Goal: Information Seeking & Learning: Learn about a topic

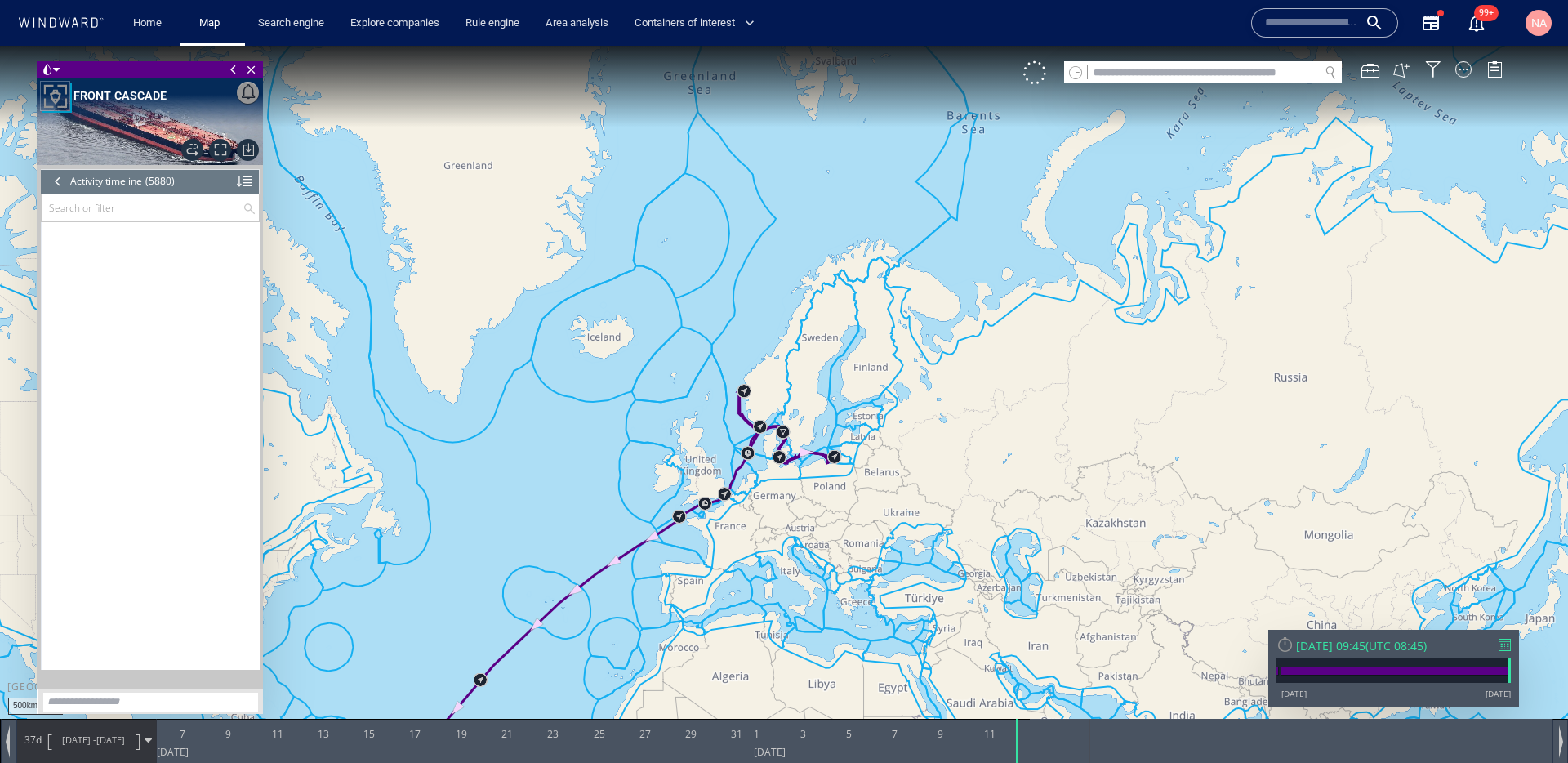
scroll to position [263865, 0]
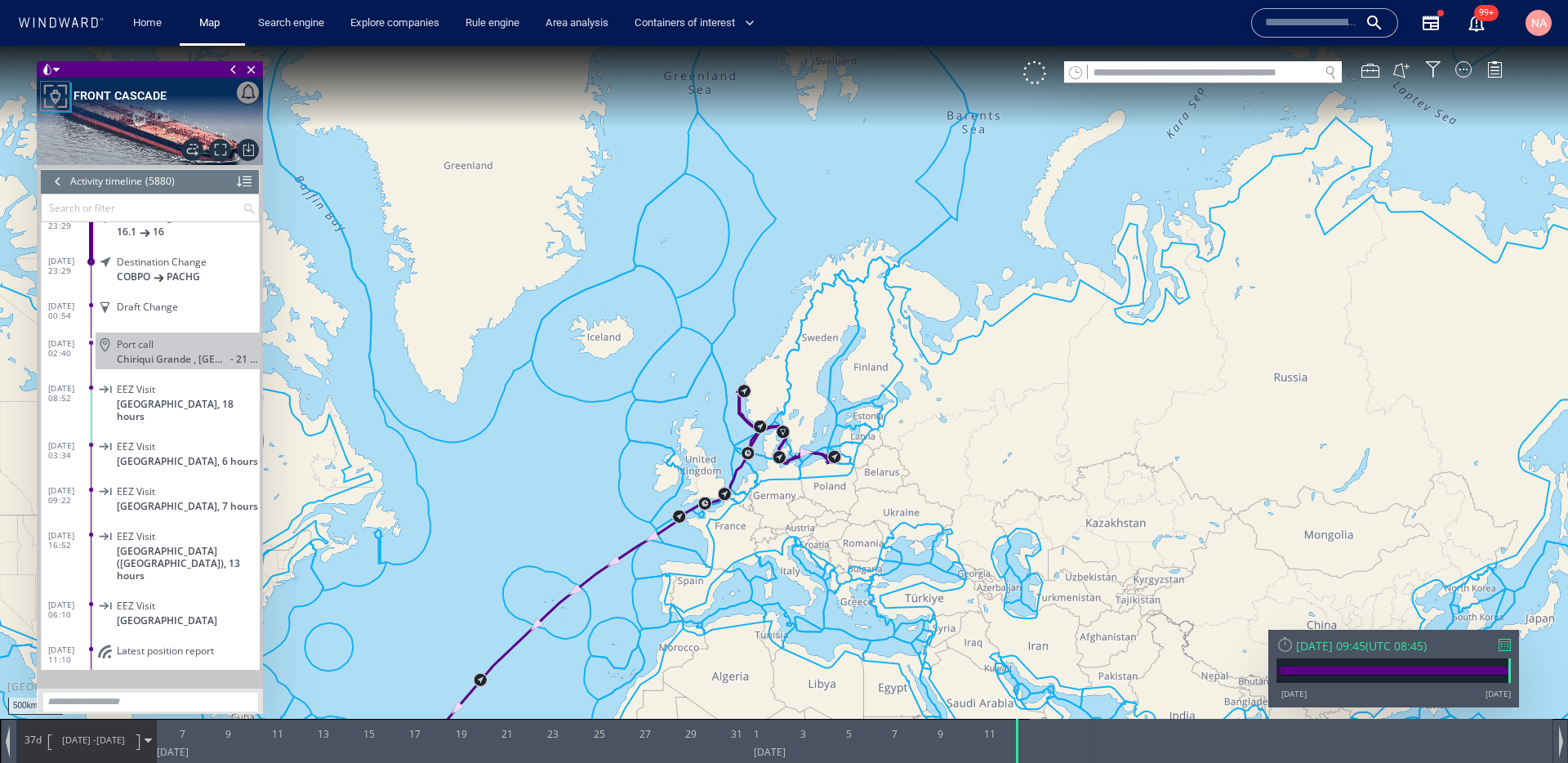
click at [1300, 12] on input "text" at bounding box center [1311, 23] width 93 height 25
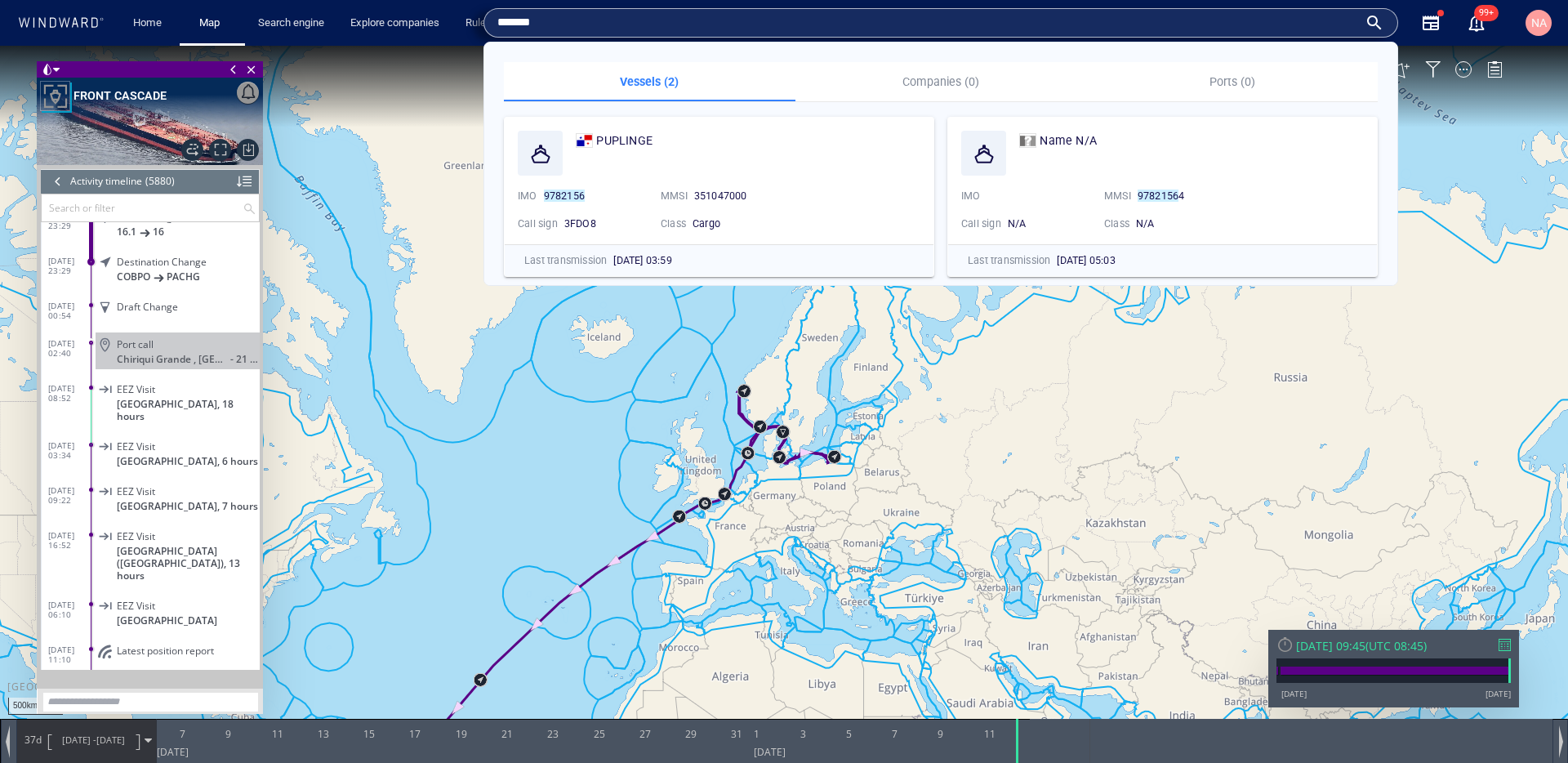
click at [460, 95] on canvas "Map" at bounding box center [784, 396] width 1568 height 701
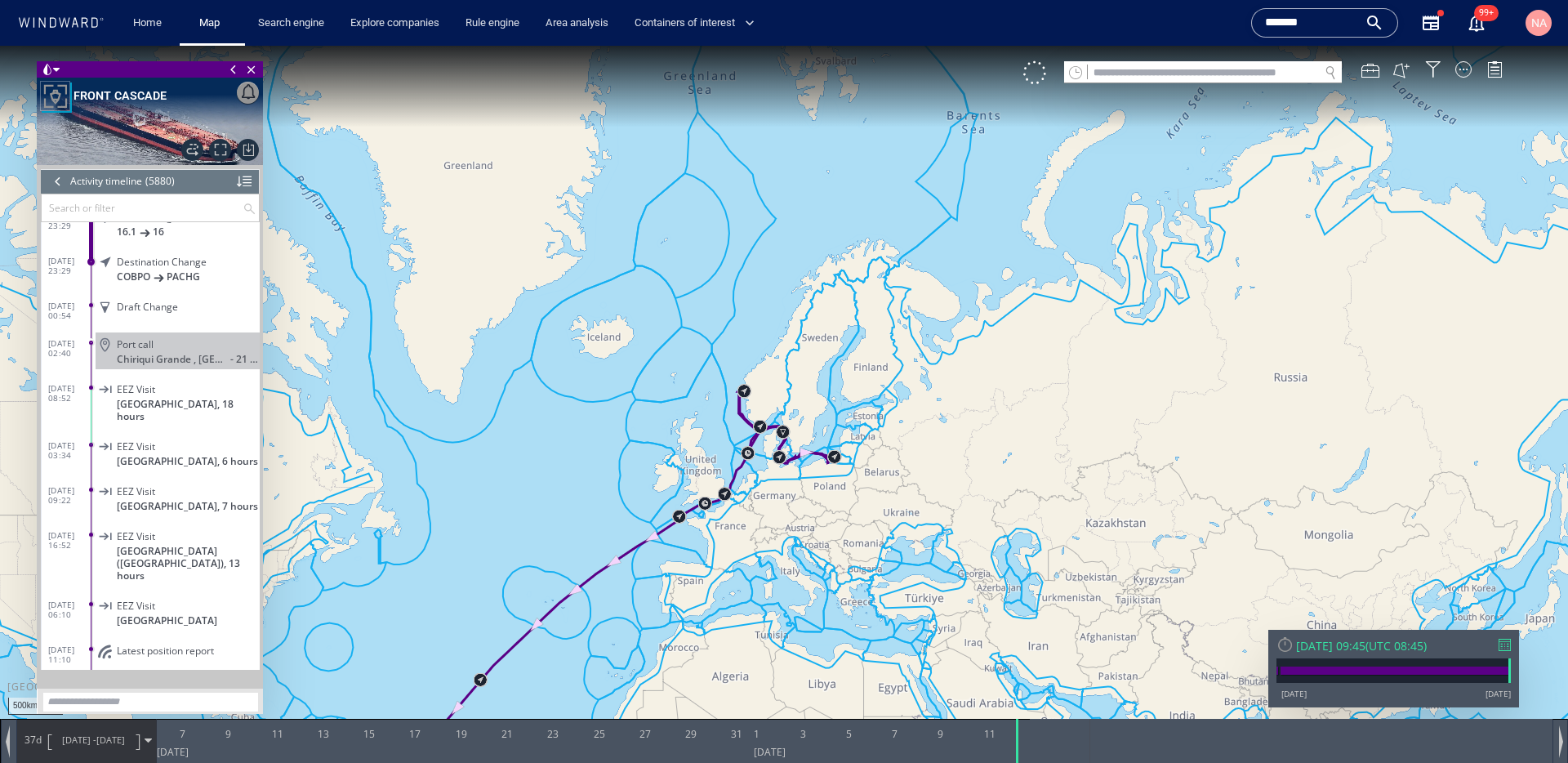
click at [1244, 75] on input "text" at bounding box center [1204, 73] width 231 height 22
click at [1274, 23] on input "*******" at bounding box center [1311, 23] width 93 height 25
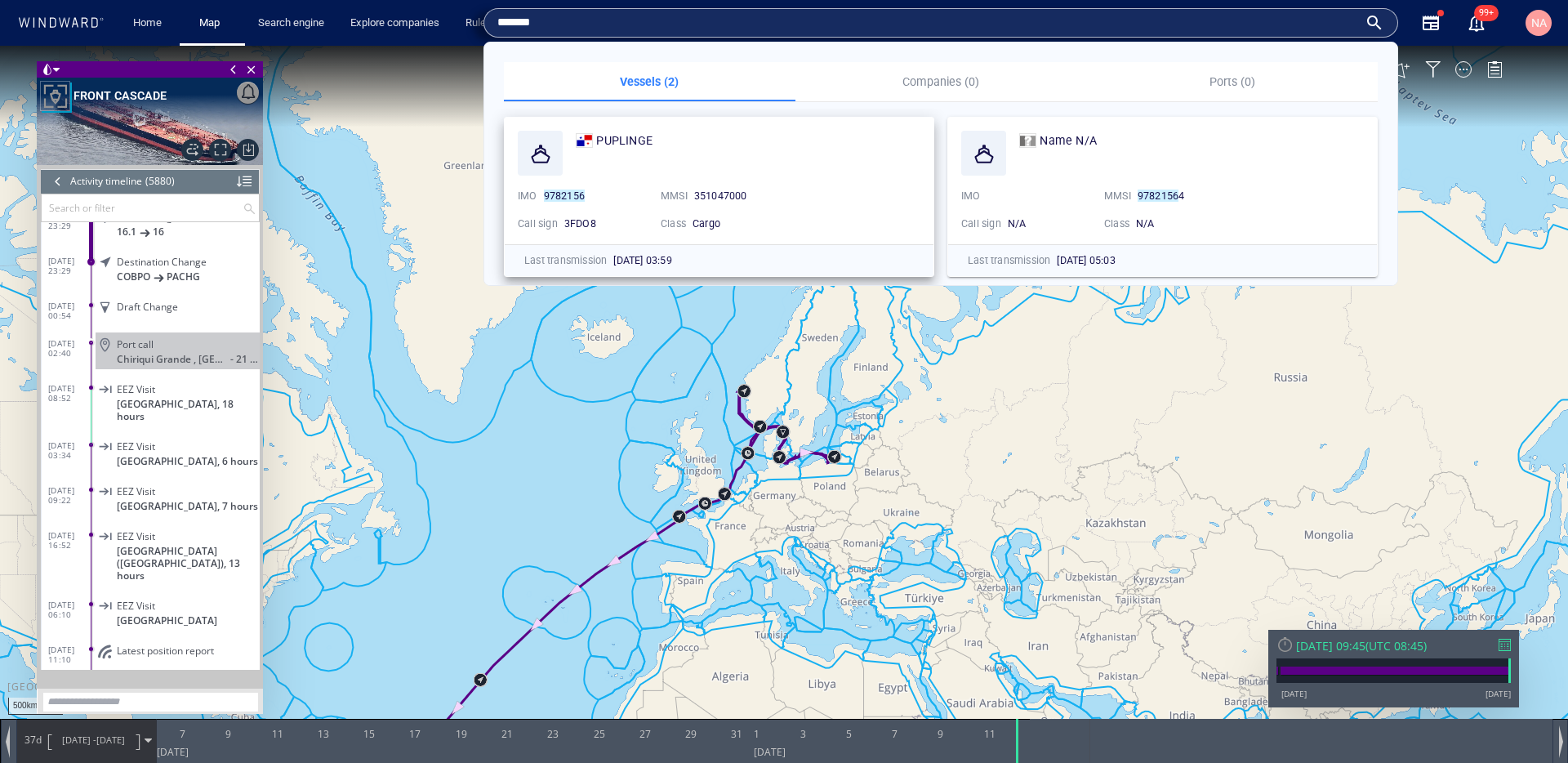
click at [724, 189] on span "351047000" at bounding box center [721, 196] width 53 height 12
copy span "351047000"
click at [609, 35] on input "*******" at bounding box center [928, 23] width 861 height 25
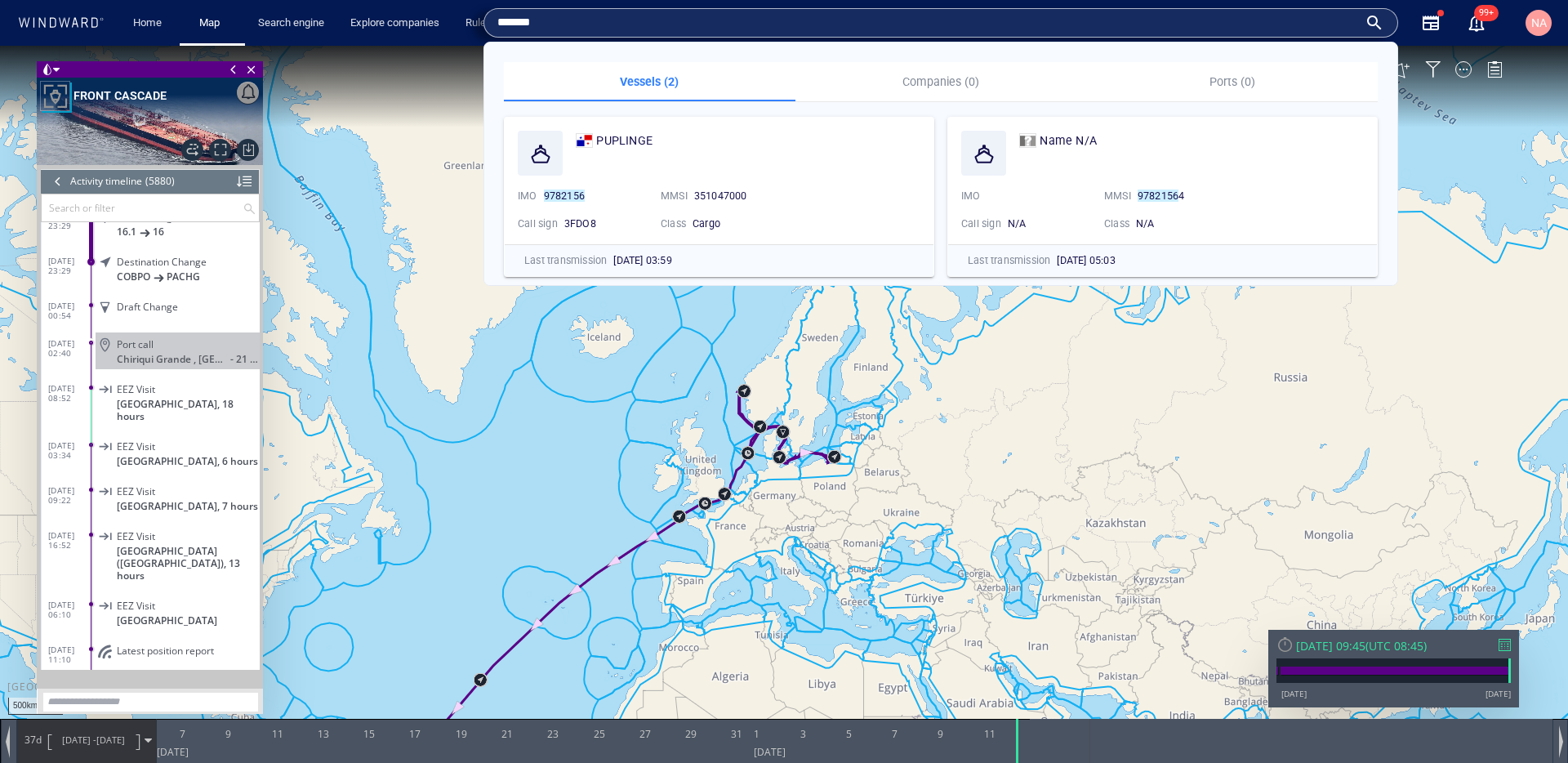
paste input "**"
type input "*********"
click at [464, 367] on canvas "Map" at bounding box center [784, 396] width 1568 height 701
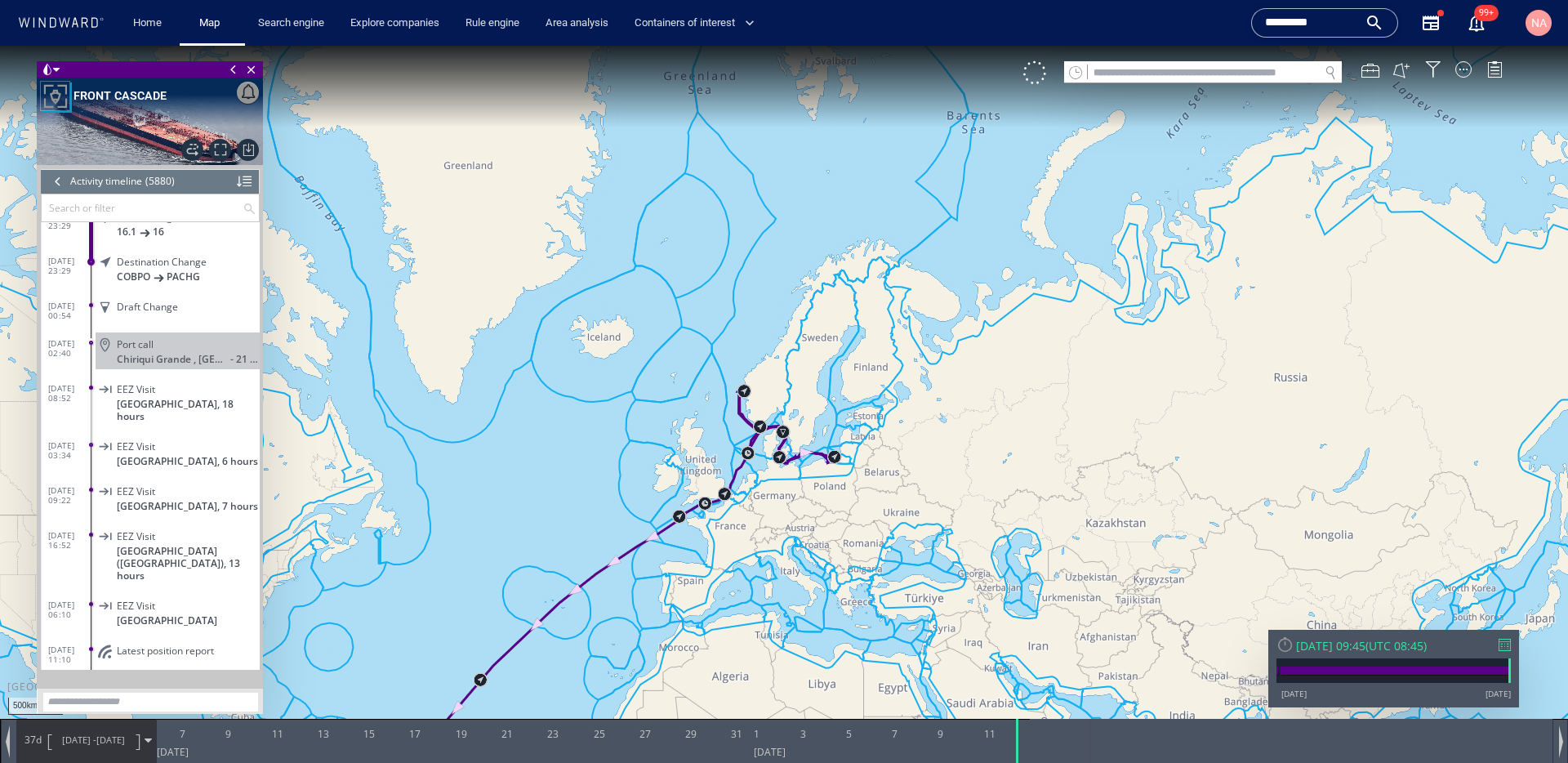
scroll to position [263865, 0]
click at [278, 44] on div "Search engine" at bounding box center [292, 23] width 92 height 46
click at [281, 36] on link "Search engine" at bounding box center [291, 23] width 79 height 28
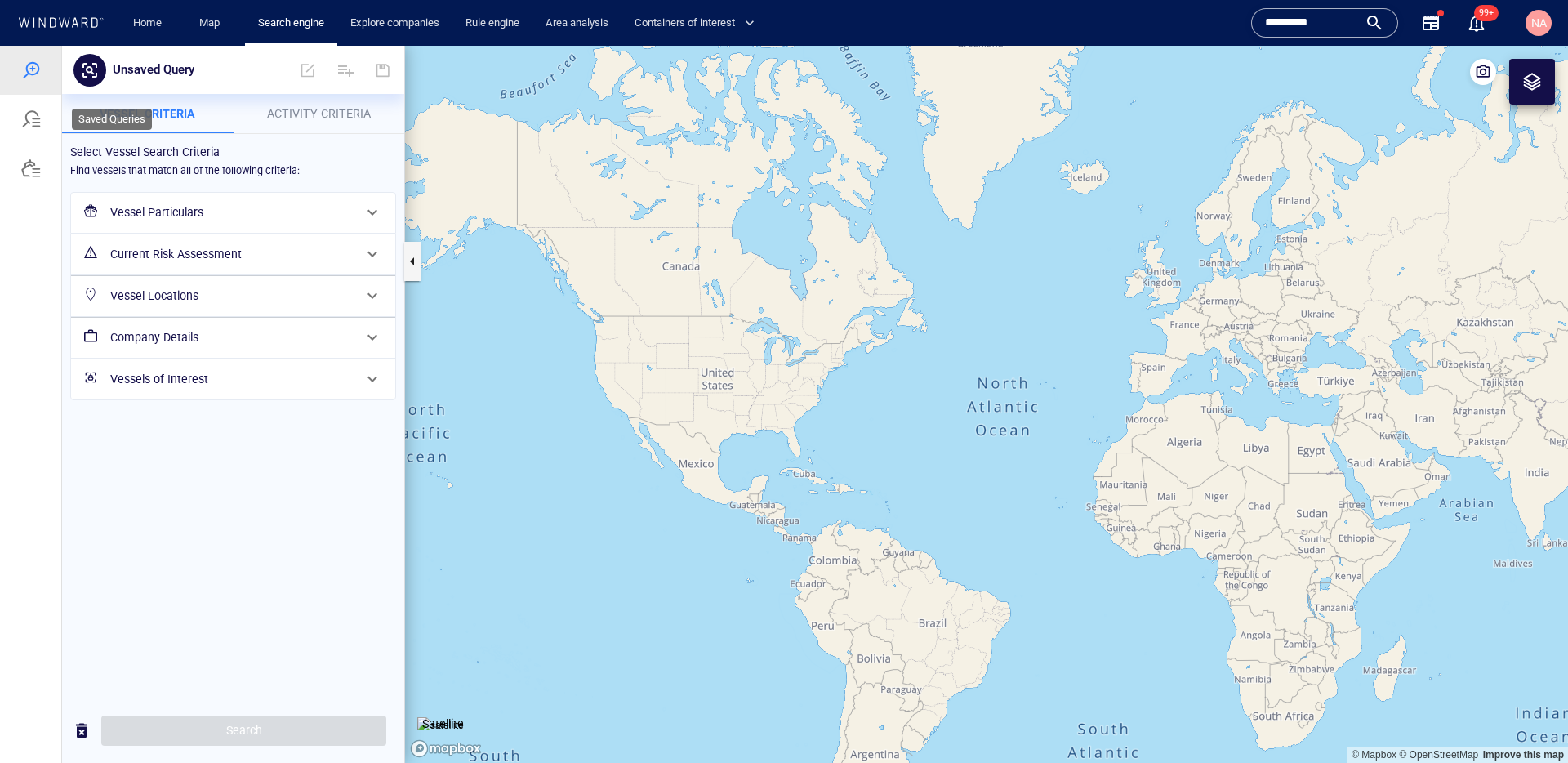
click at [36, 122] on div at bounding box center [31, 119] width 20 height 20
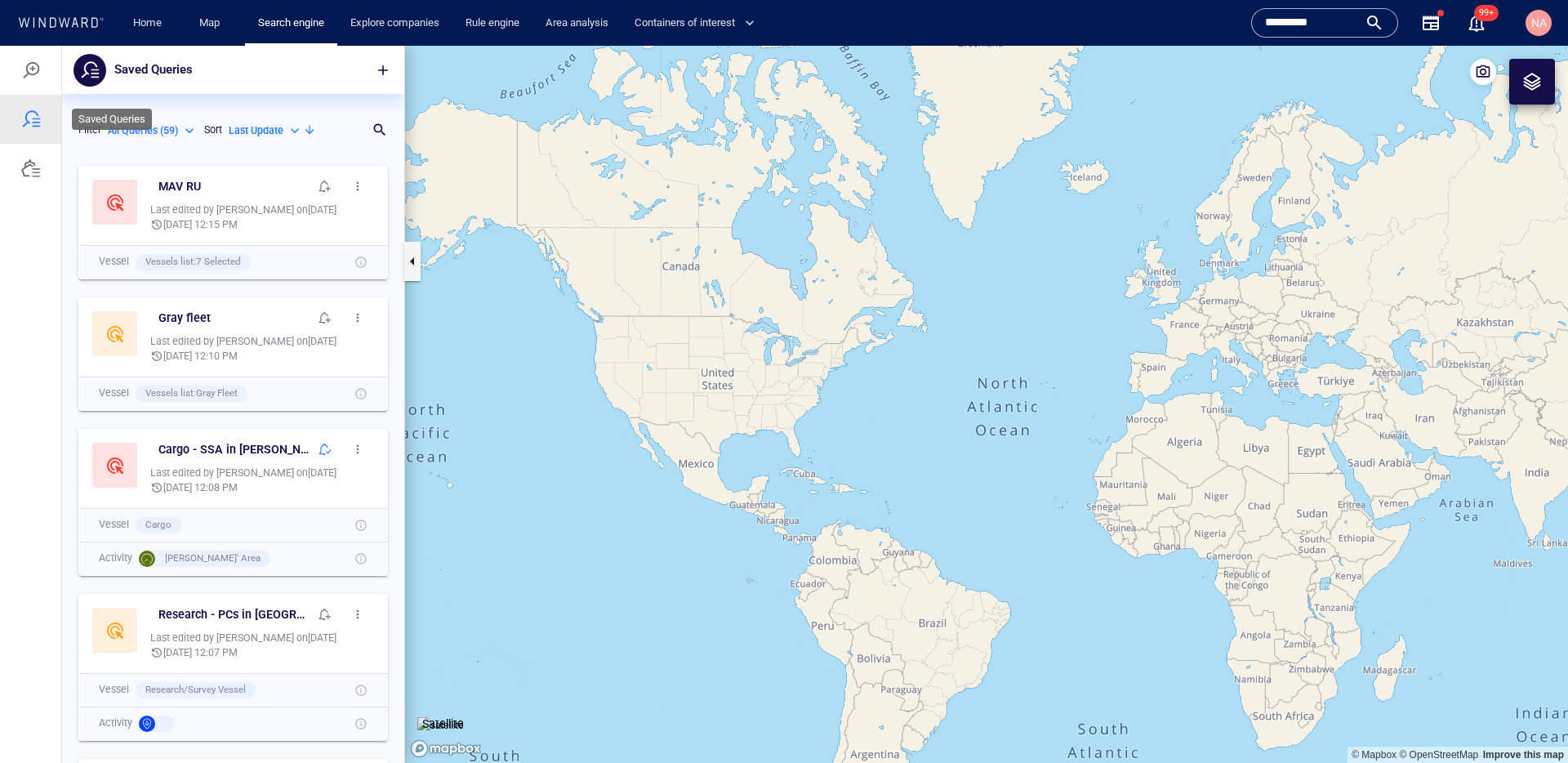
scroll to position [606, 342]
click at [152, 129] on p "All Queries ( 59 )" at bounding box center [142, 131] width 70 height 15
click at [206, 230] on p "NADAV D defined risk ( 9 )" at bounding box center [176, 230] width 111 height 15
type input "**********"
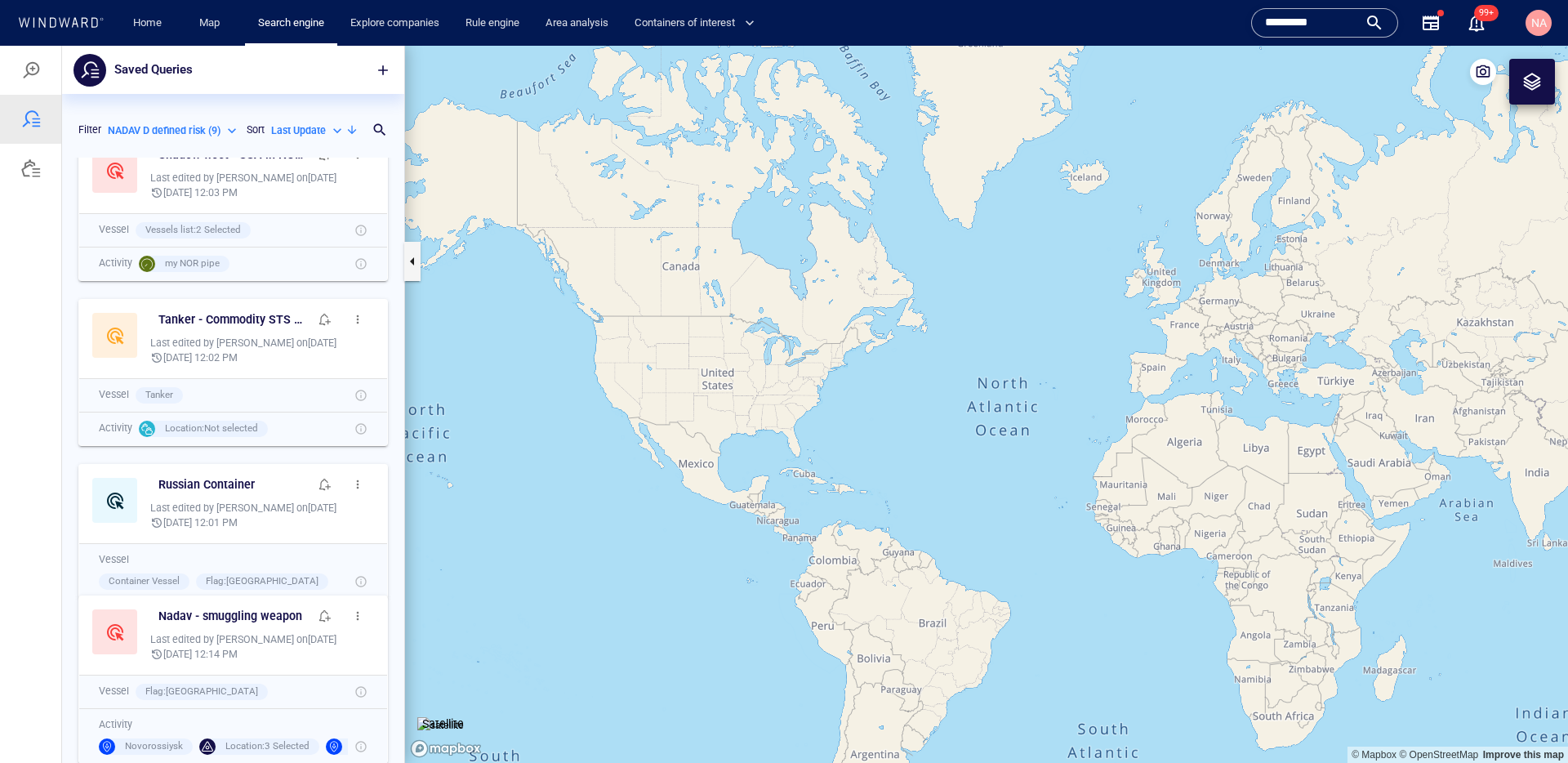
scroll to position [767, 0]
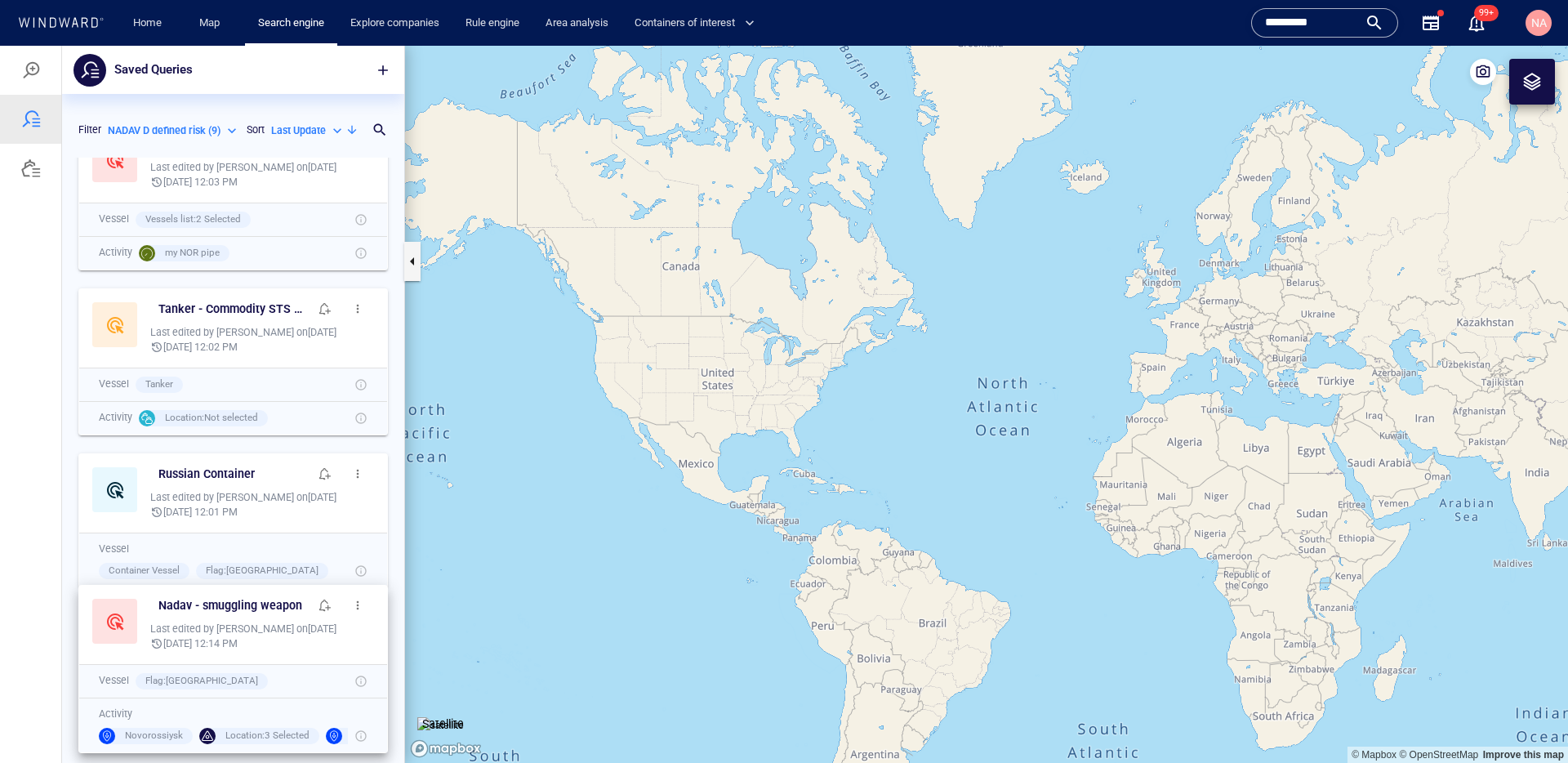
click at [359, 599] on span "button" at bounding box center [357, 606] width 13 height 13
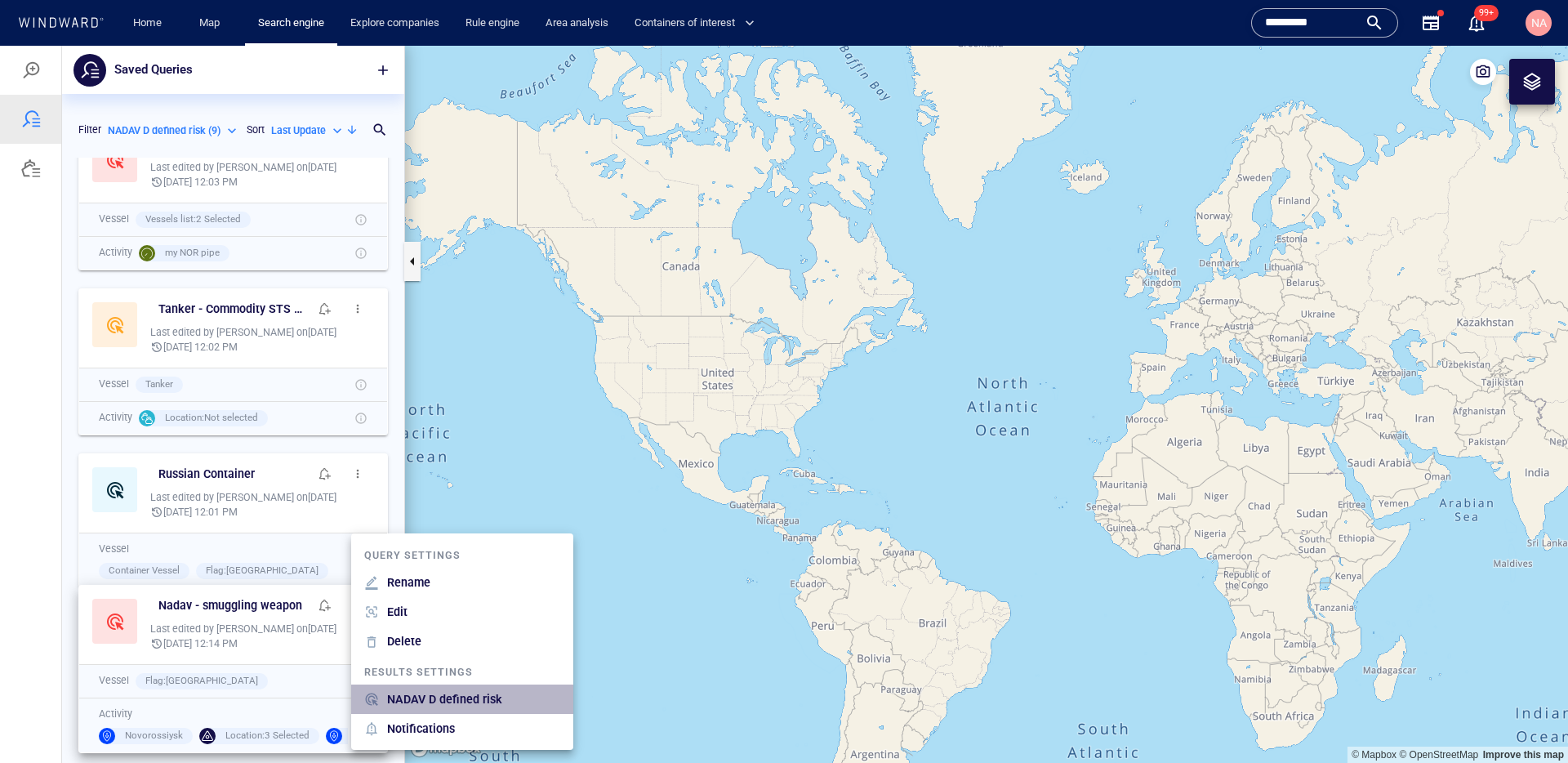
click at [398, 692] on p "NADAV D defined risk" at bounding box center [445, 700] width 116 height 20
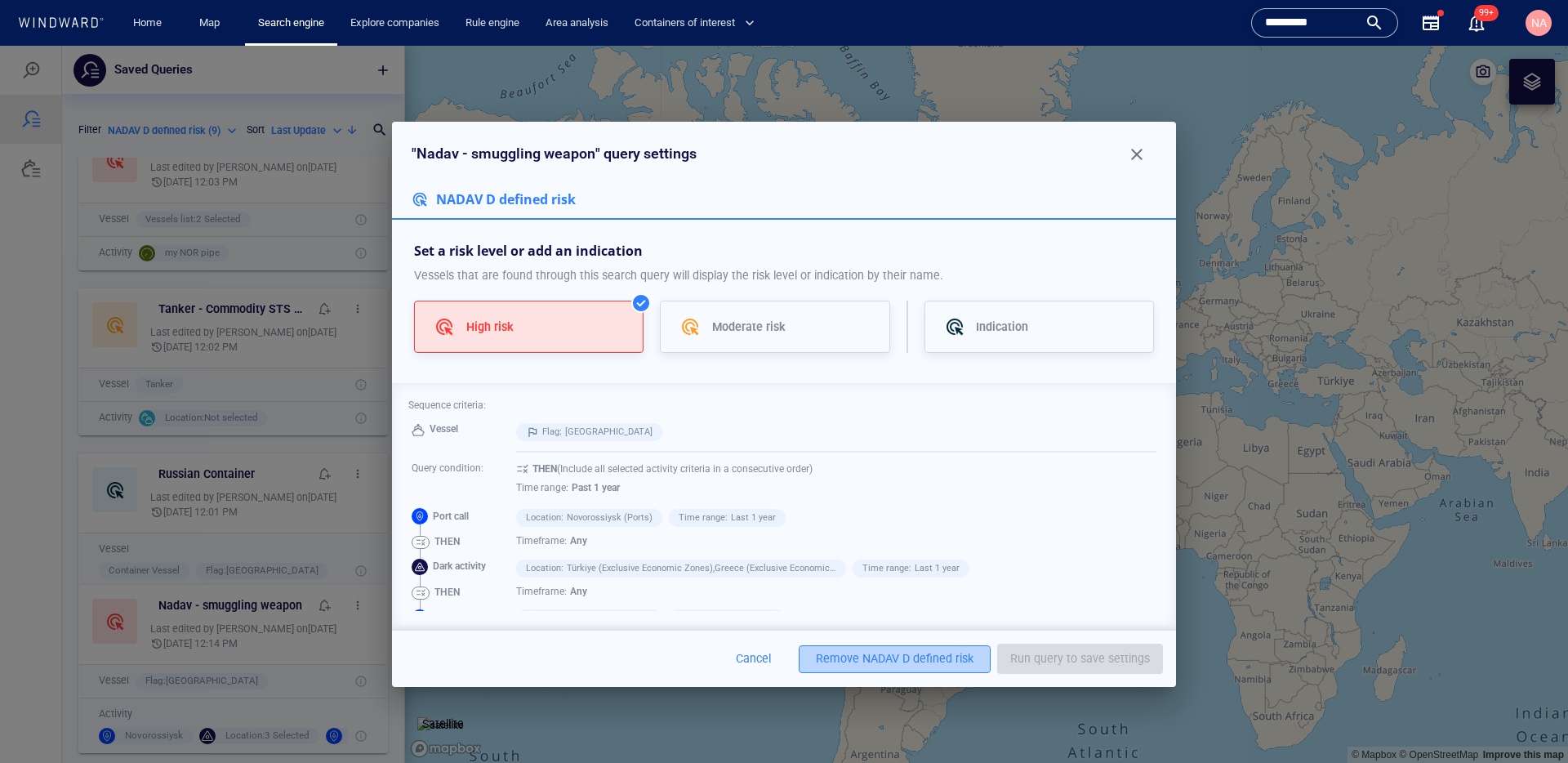
click at [871, 653] on div "NADAV D defined risk" at bounding box center [917, 659] width 111 height 20
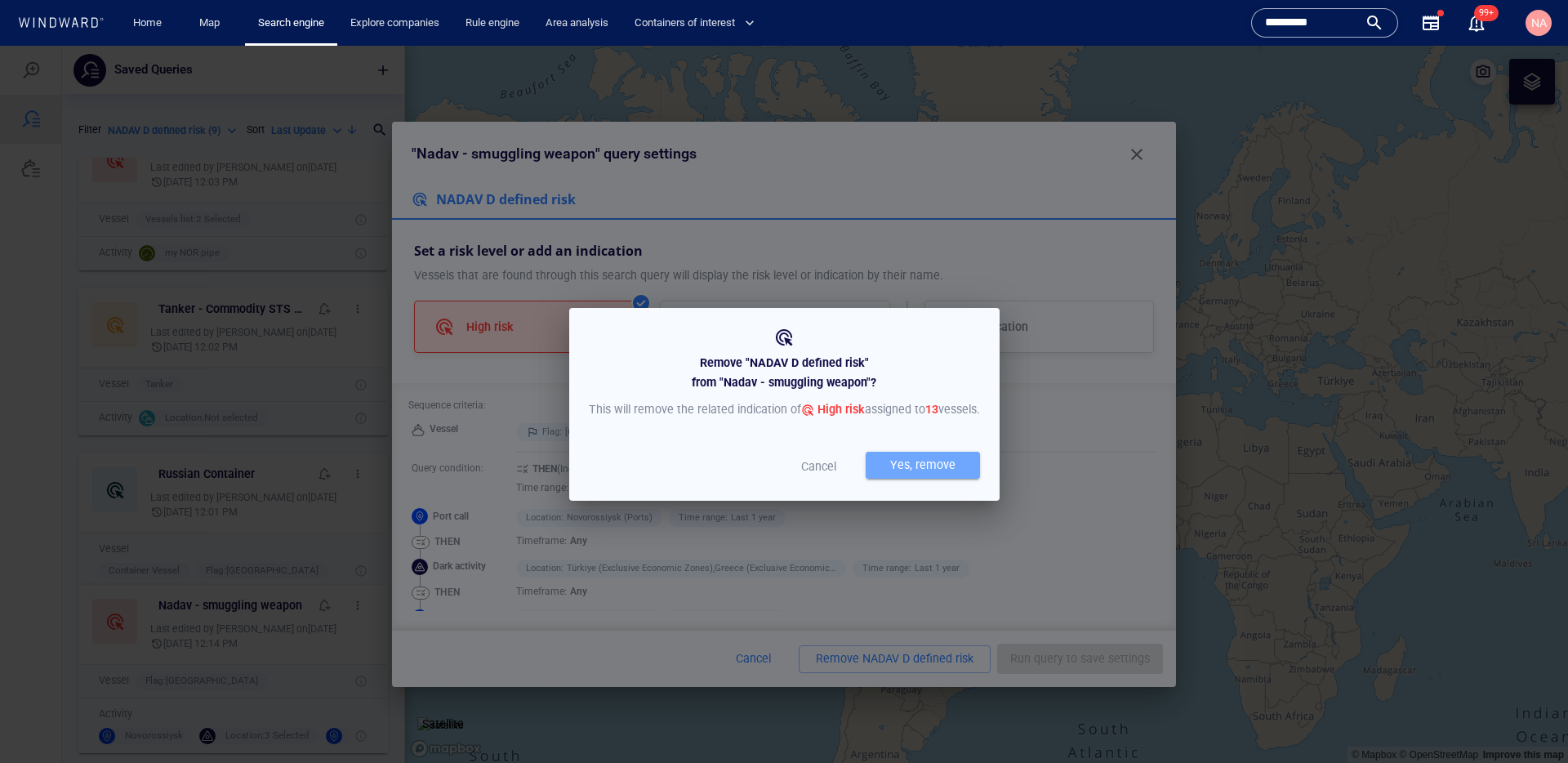
click at [887, 468] on div "Yes, remove" at bounding box center [923, 465] width 72 height 27
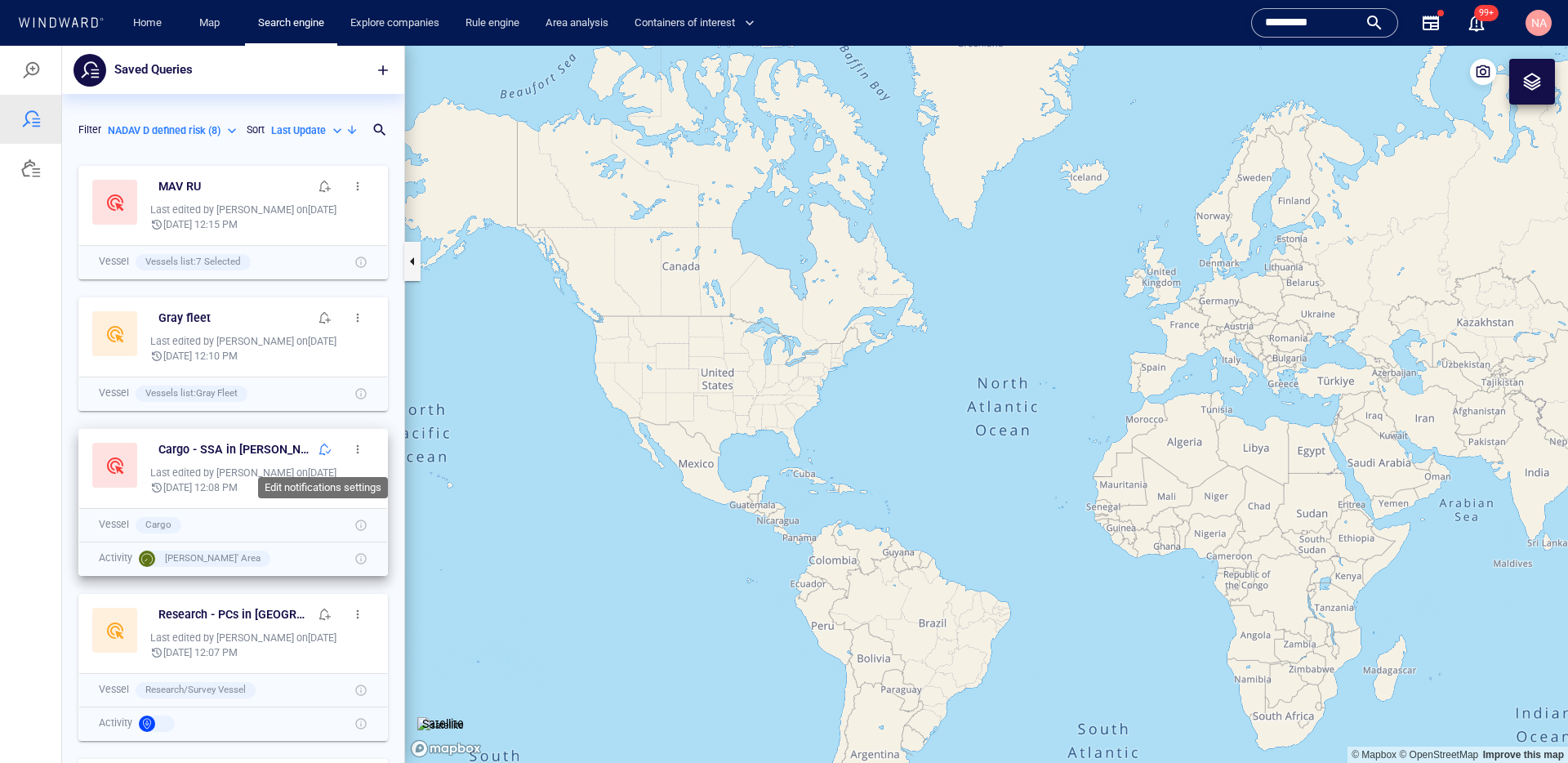
click at [326, 455] on span "button" at bounding box center [324, 449] width 13 height 13
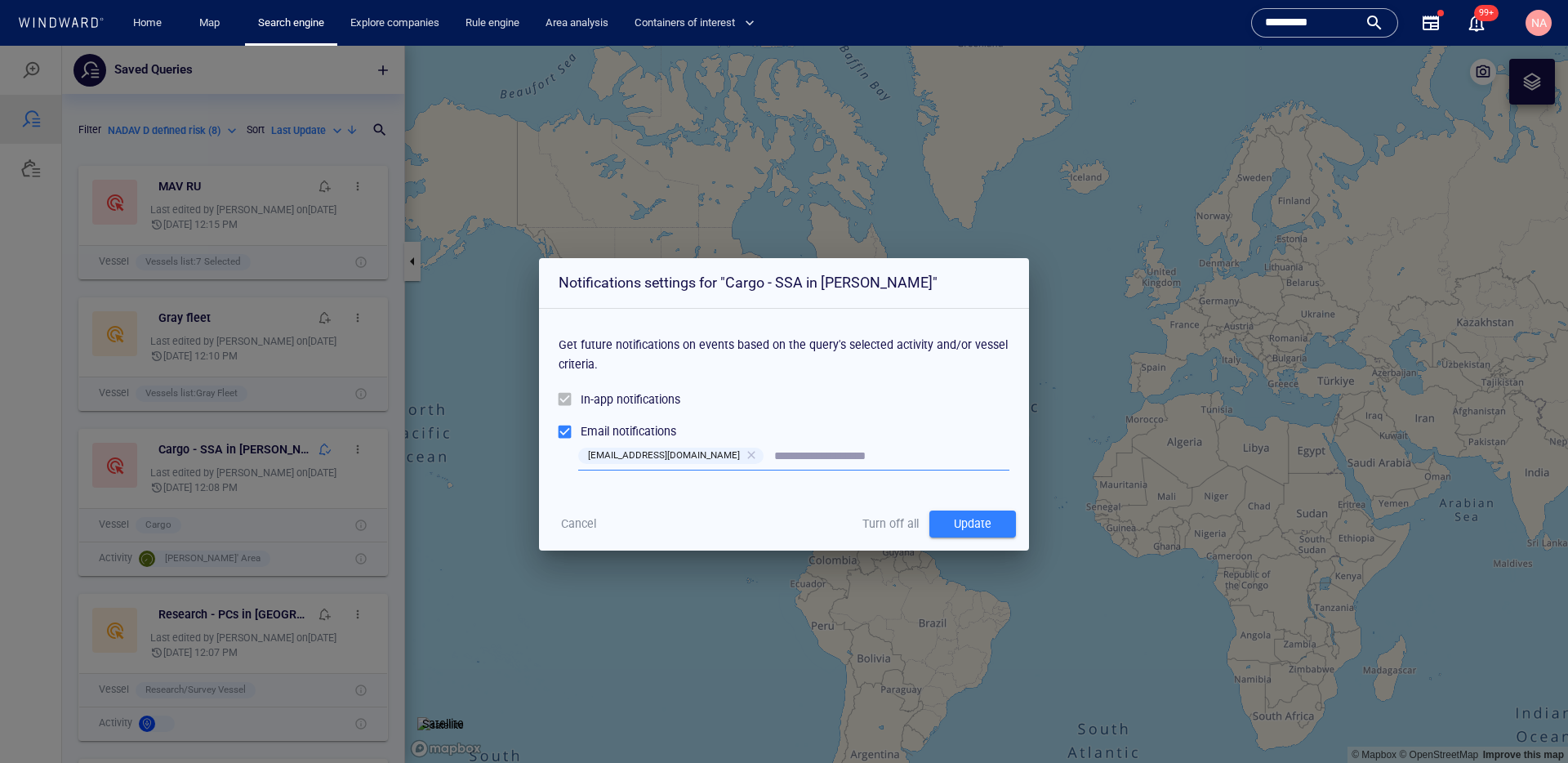
click at [880, 519] on span "Turn off all" at bounding box center [890, 524] width 56 height 20
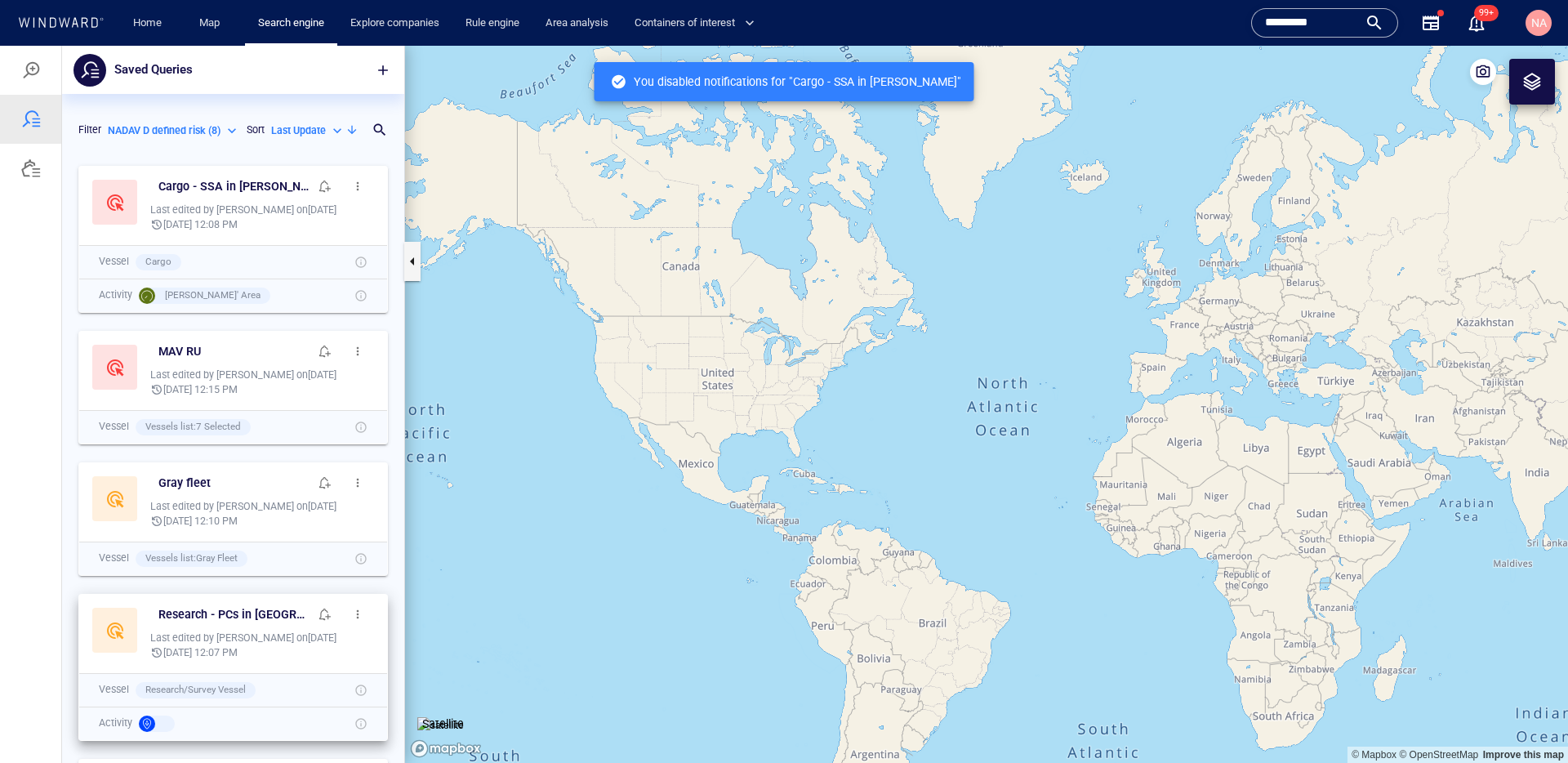
click at [365, 611] on button "button" at bounding box center [357, 614] width 33 height 33
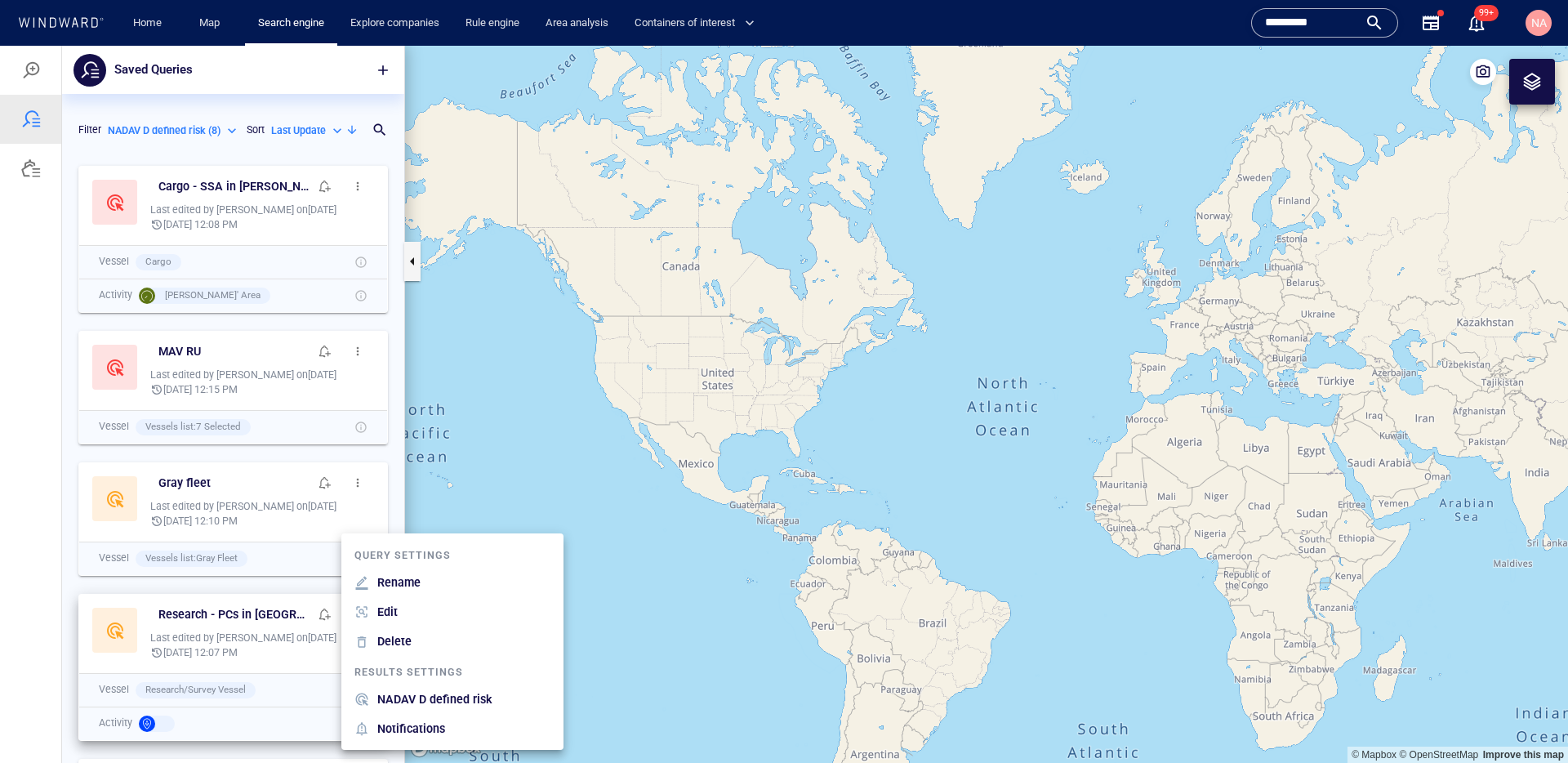
click at [441, 696] on p "NADAV D defined risk" at bounding box center [436, 700] width 116 height 20
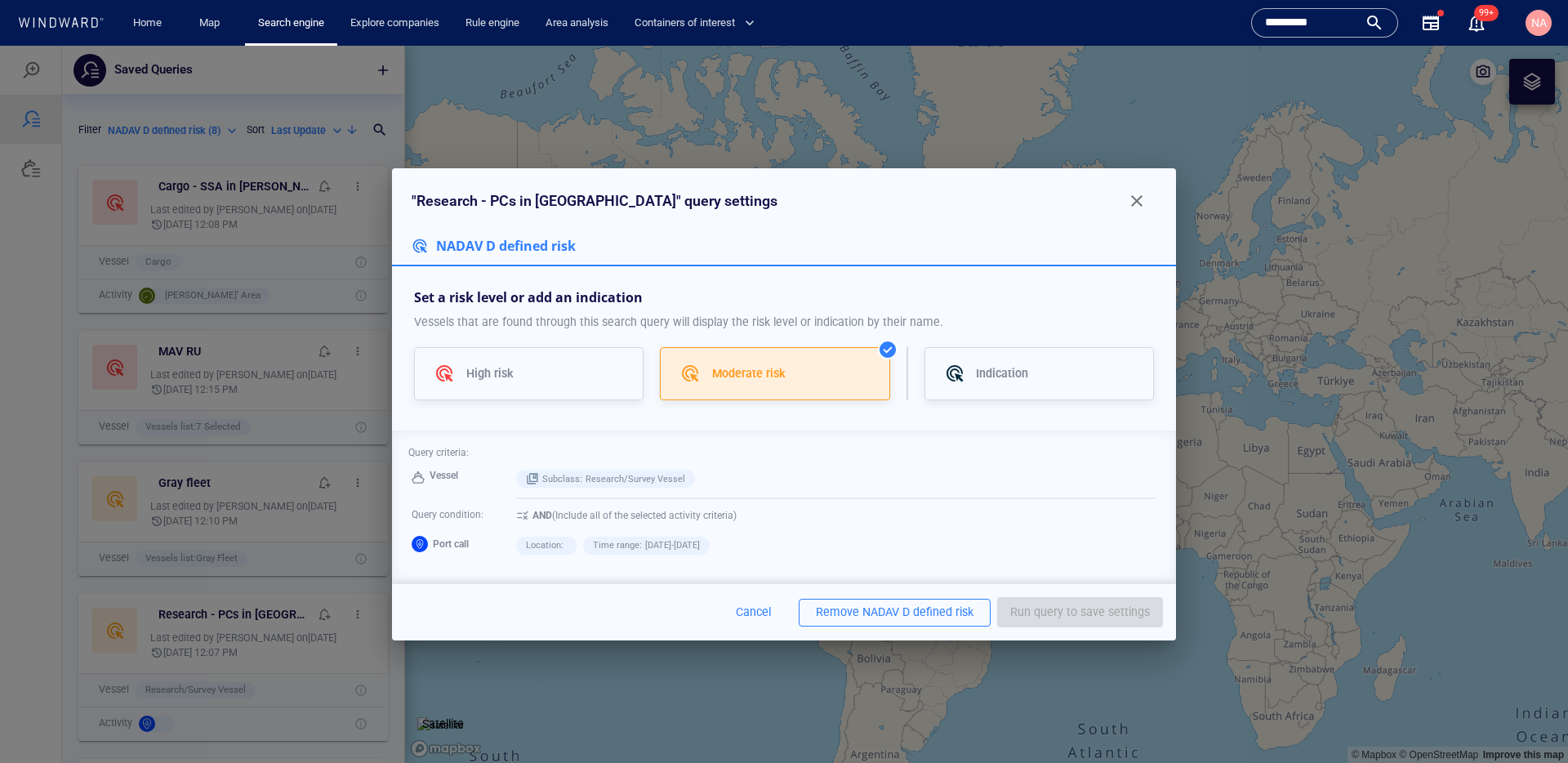
click at [915, 602] on div "NADAV D defined risk" at bounding box center [917, 612] width 111 height 20
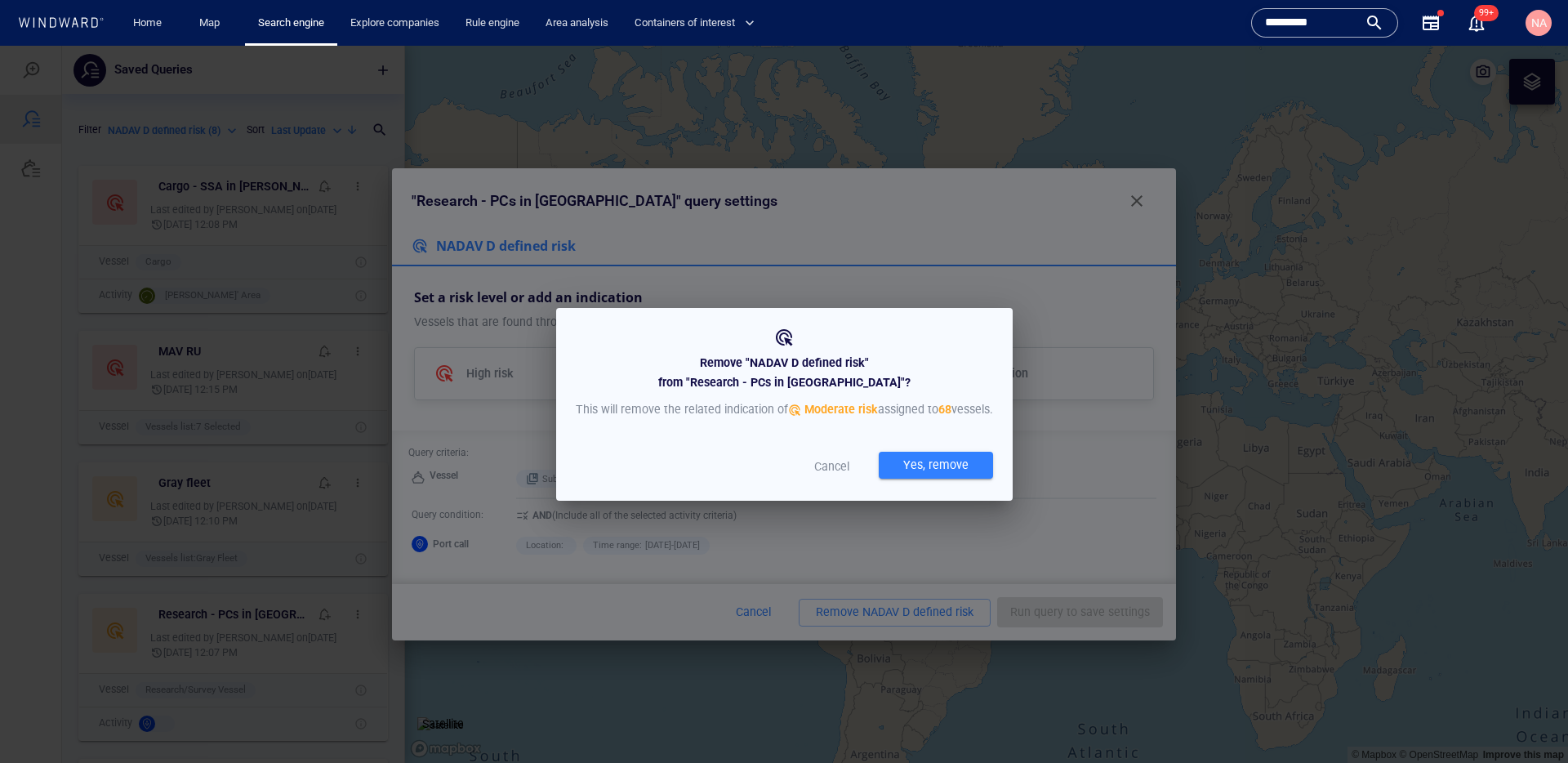
click at [900, 478] on div "Yes, remove" at bounding box center [936, 465] width 72 height 27
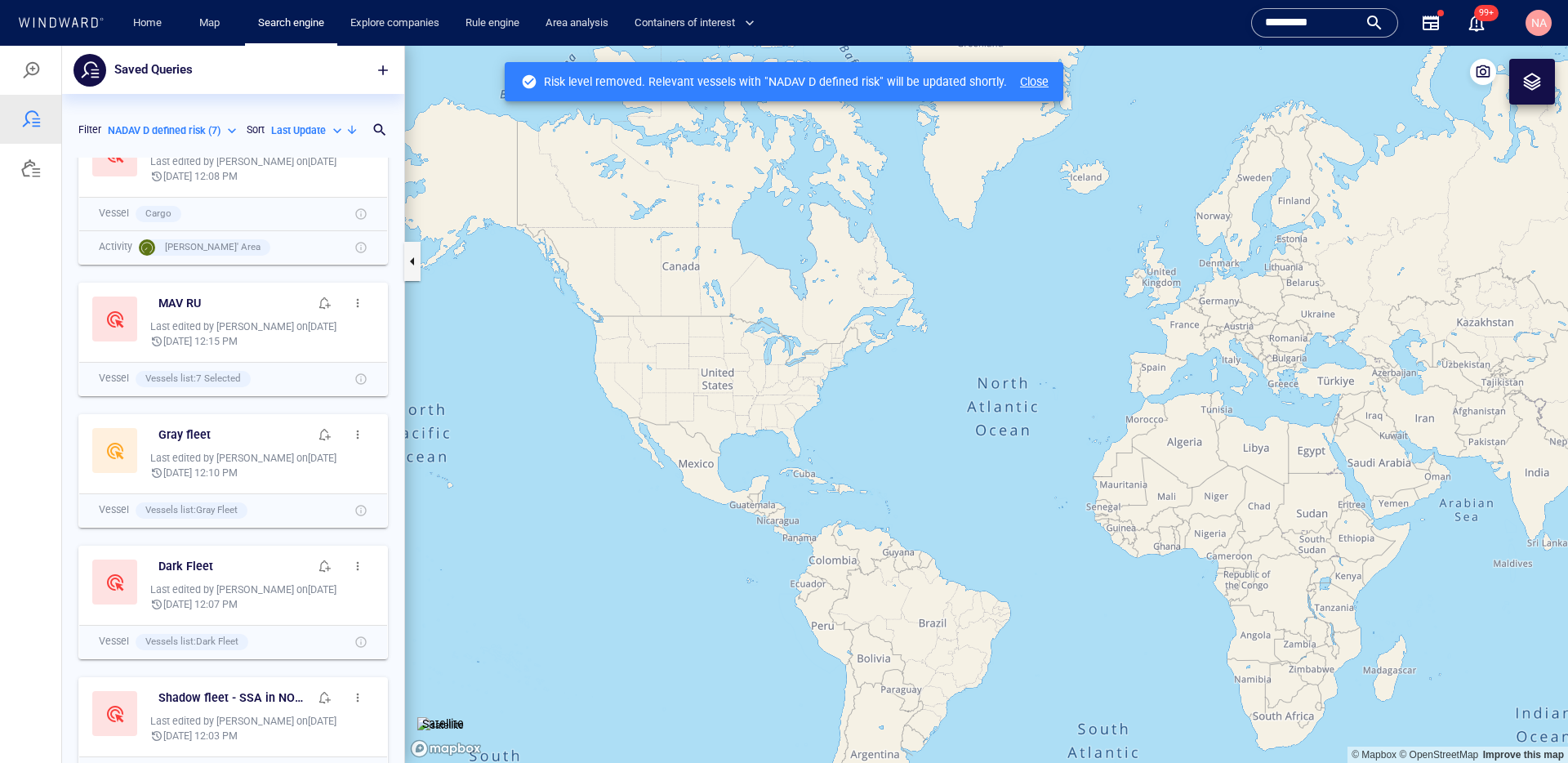
scroll to position [0, 0]
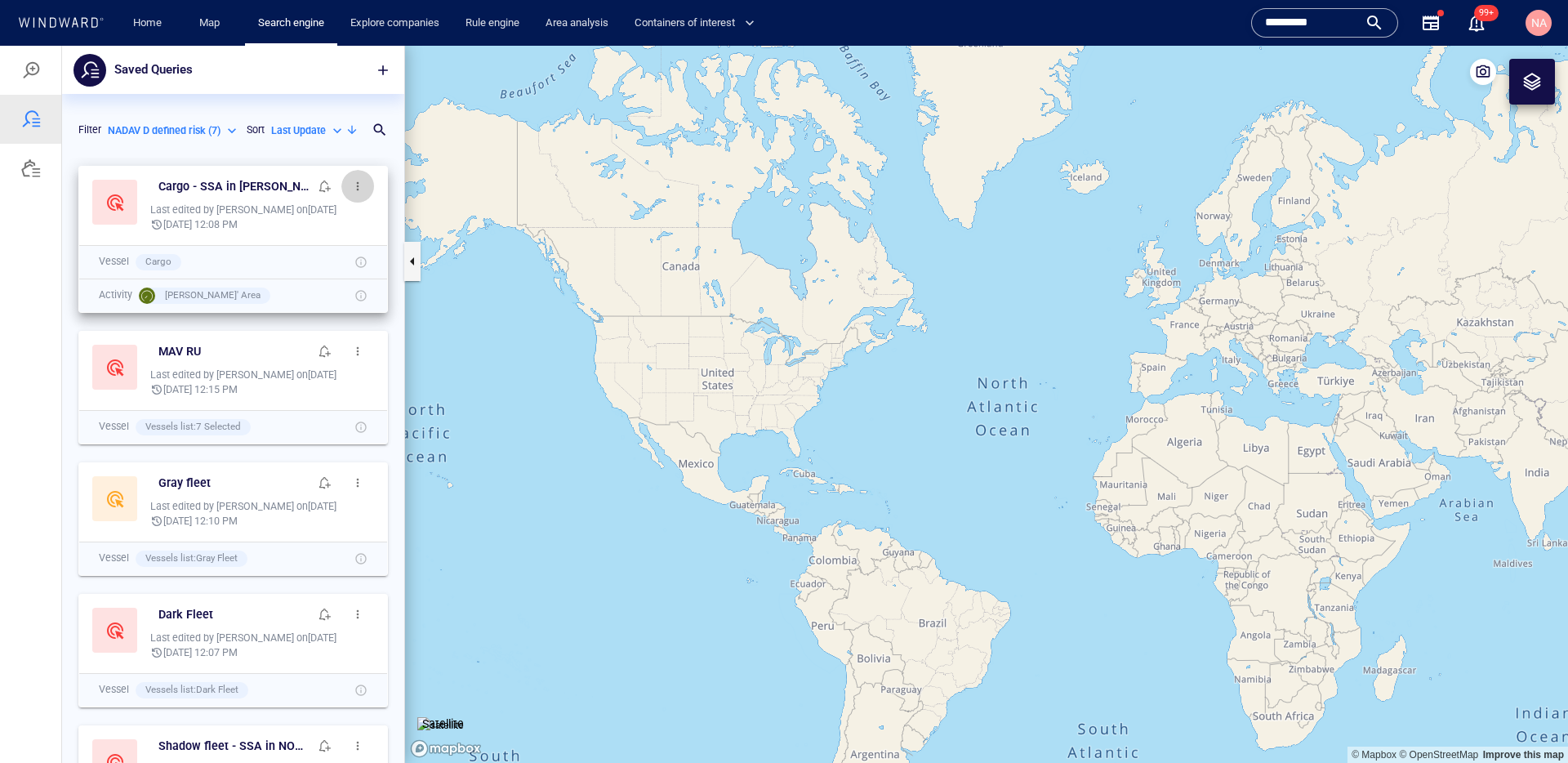
click at [356, 190] on span "button" at bounding box center [357, 186] width 13 height 13
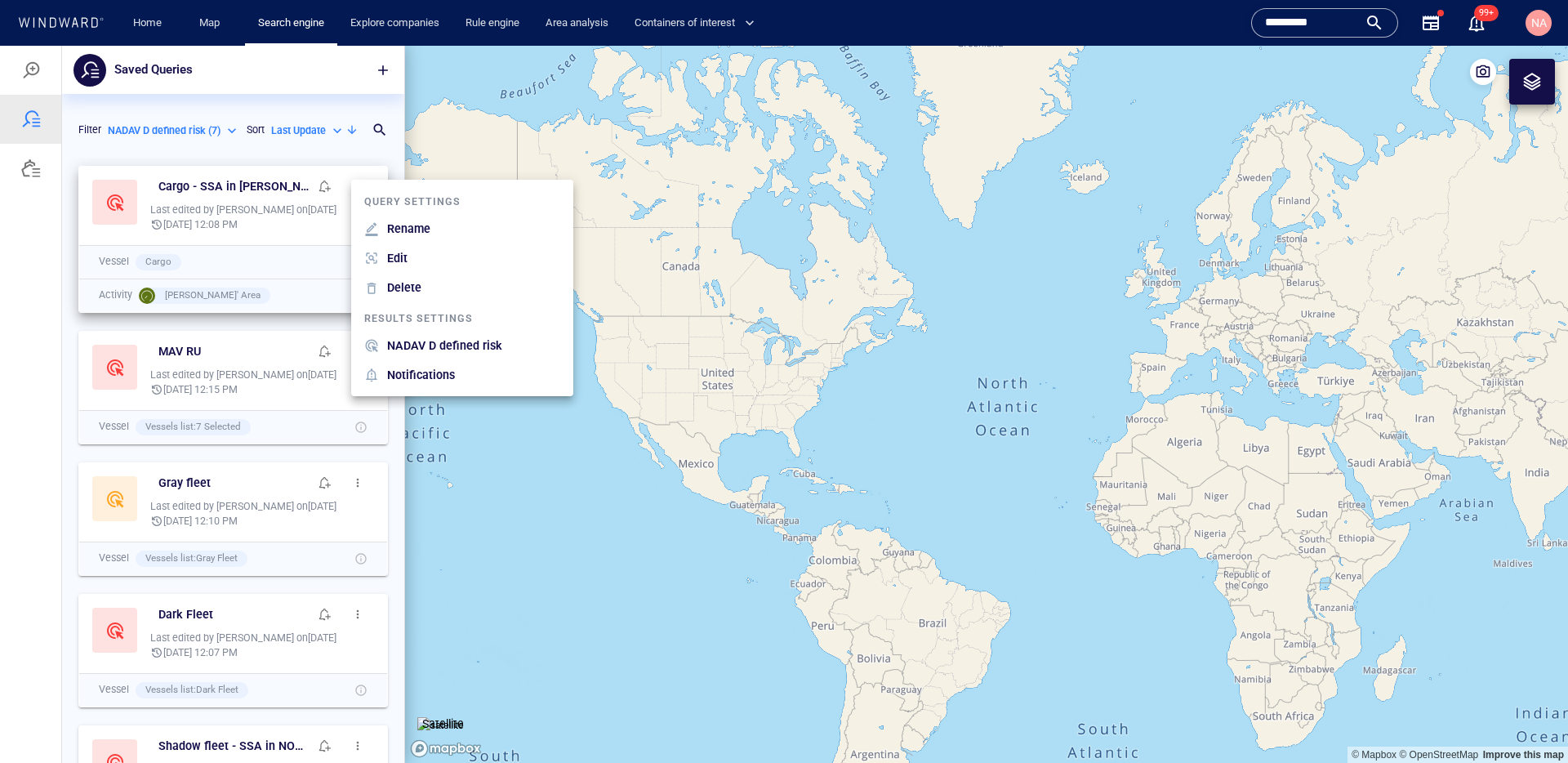
click at [423, 342] on p "NADAV D defined risk" at bounding box center [445, 346] width 116 height 20
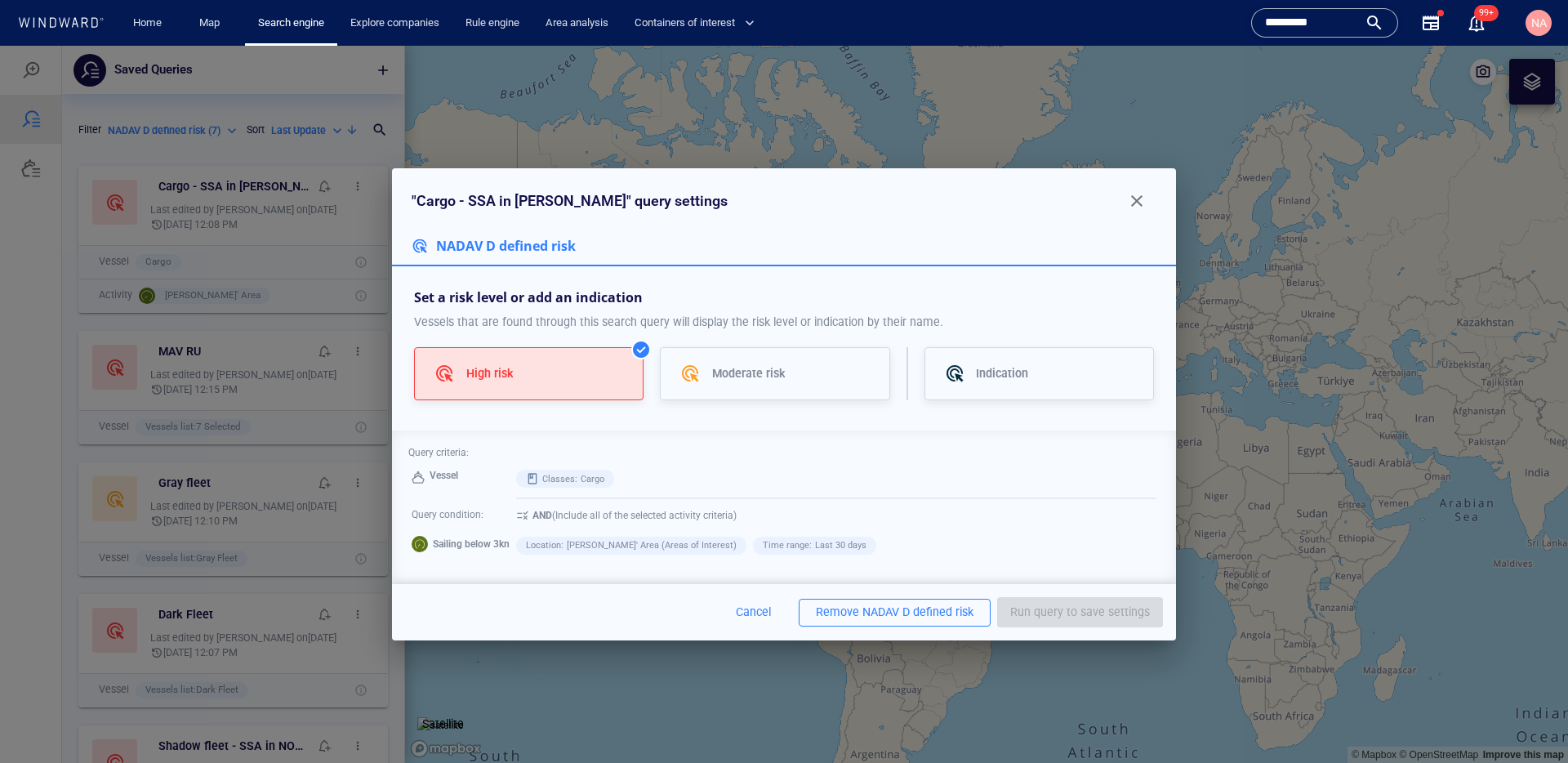
click at [912, 614] on div "NADAV D defined risk" at bounding box center [917, 612] width 111 height 20
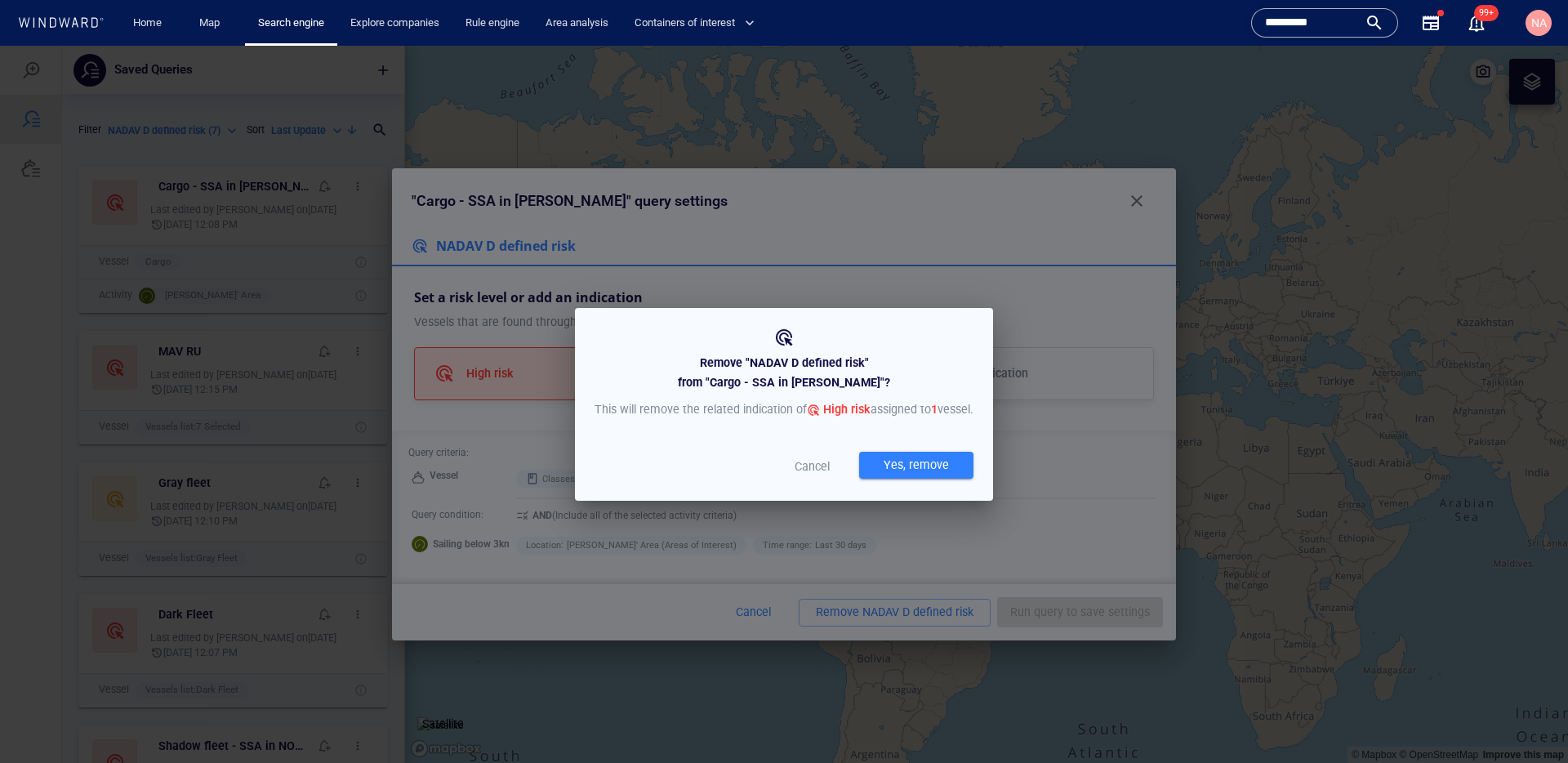
click at [881, 472] on div "Yes, remove" at bounding box center [916, 465] width 72 height 27
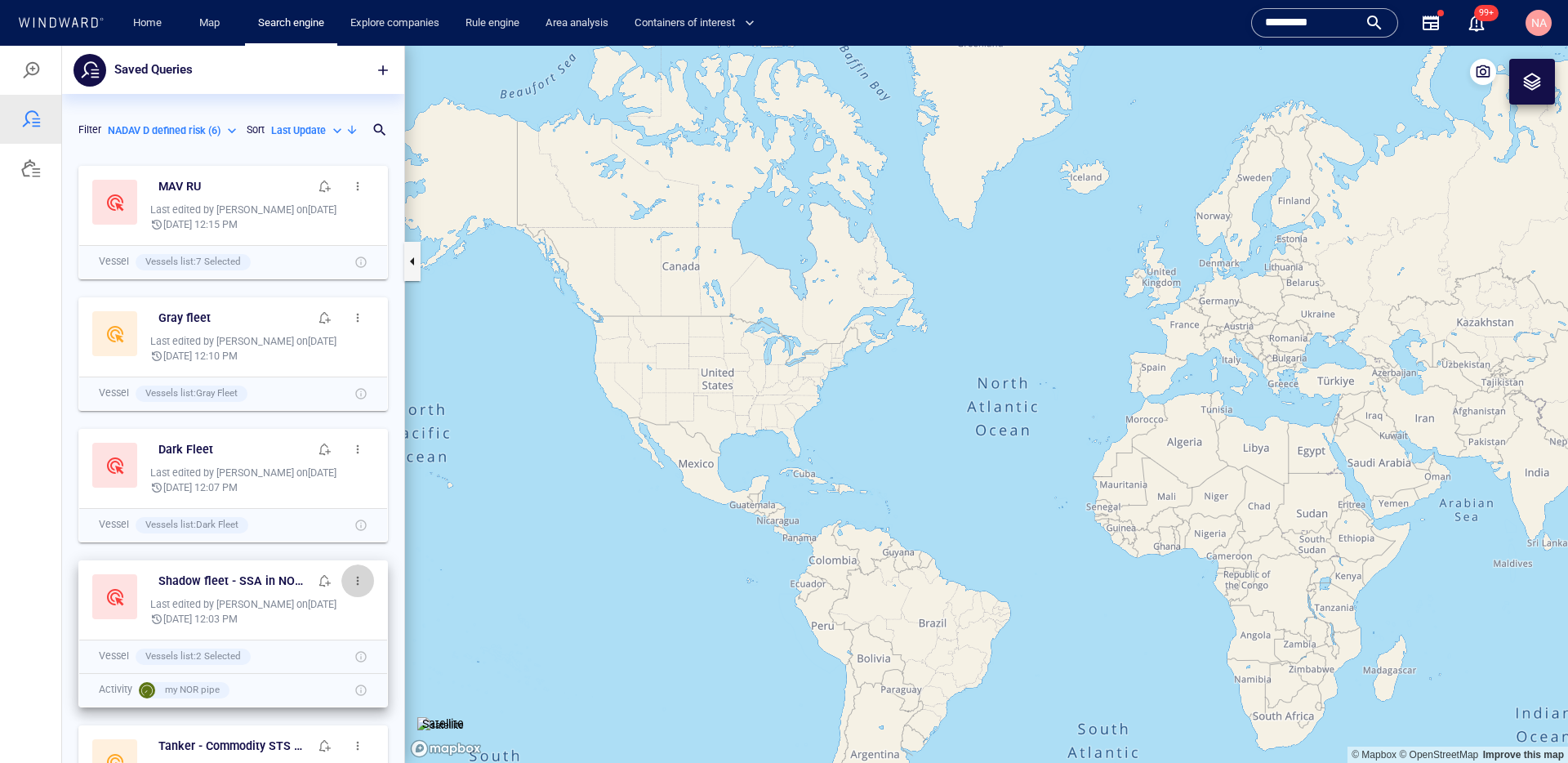
click at [363, 588] on button "button" at bounding box center [357, 581] width 33 height 33
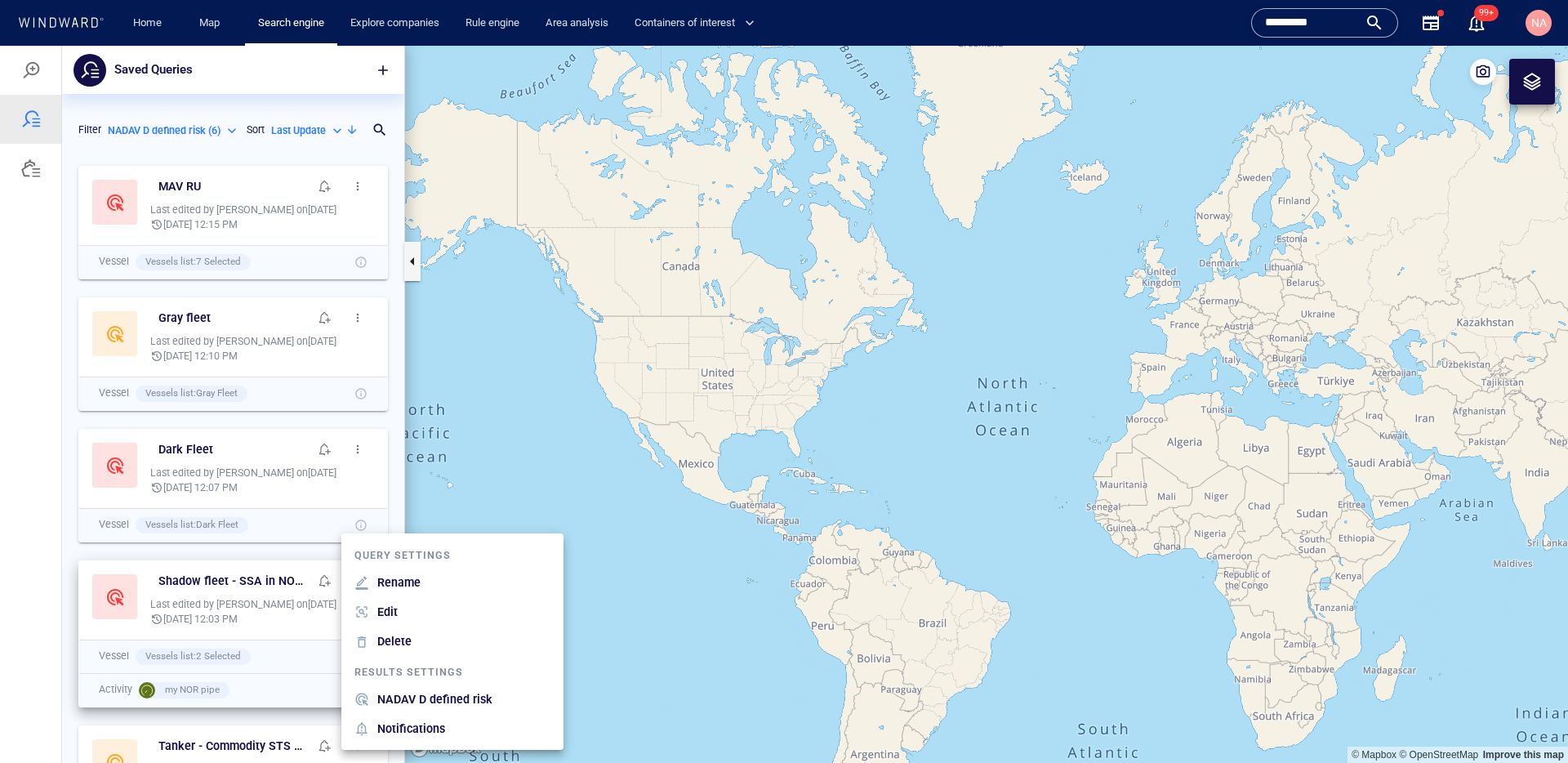
click at [439, 698] on p "NADAV D defined risk" at bounding box center [436, 700] width 116 height 20
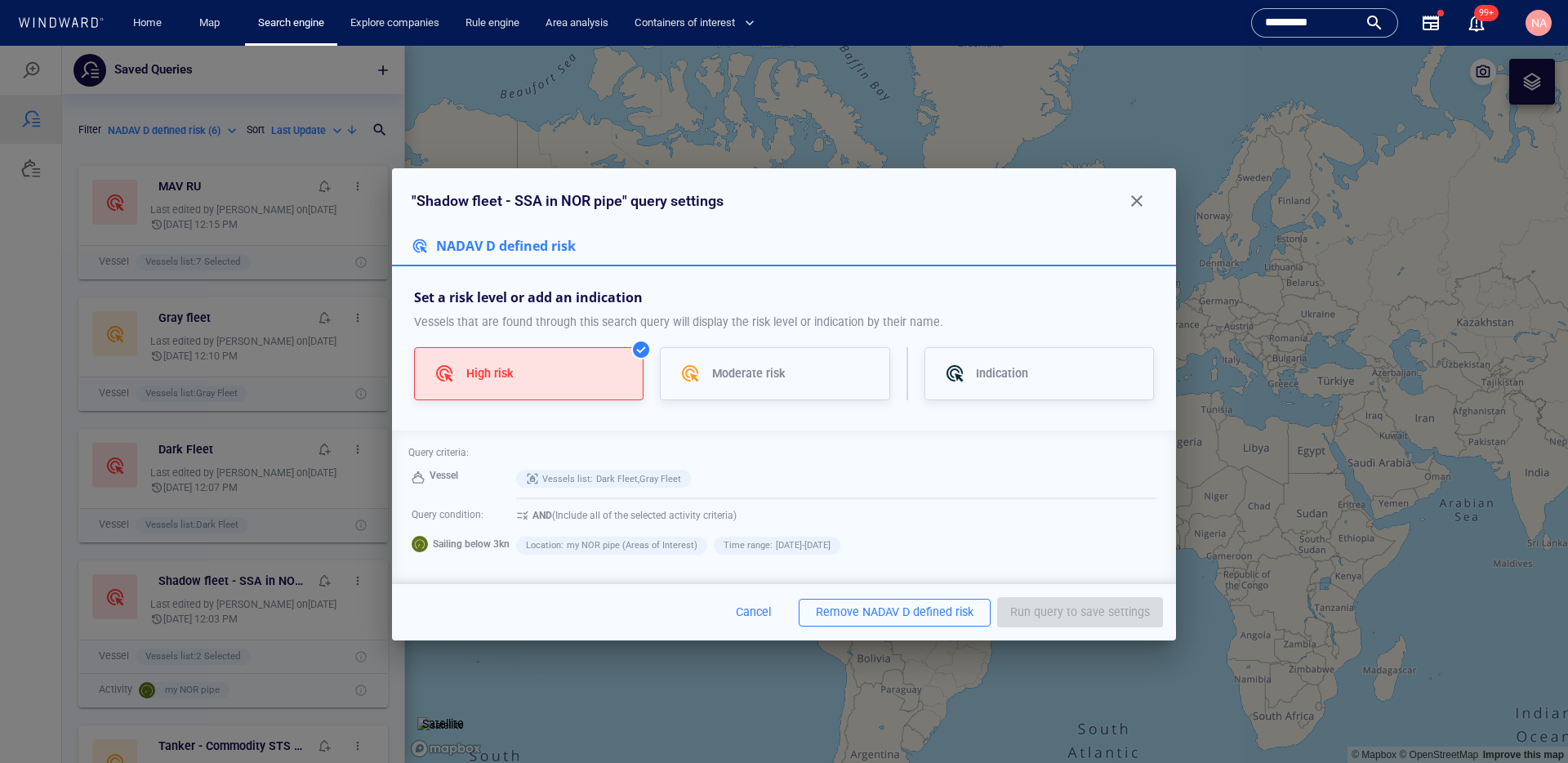
click at [905, 610] on div "NADAV D defined risk" at bounding box center [917, 612] width 111 height 20
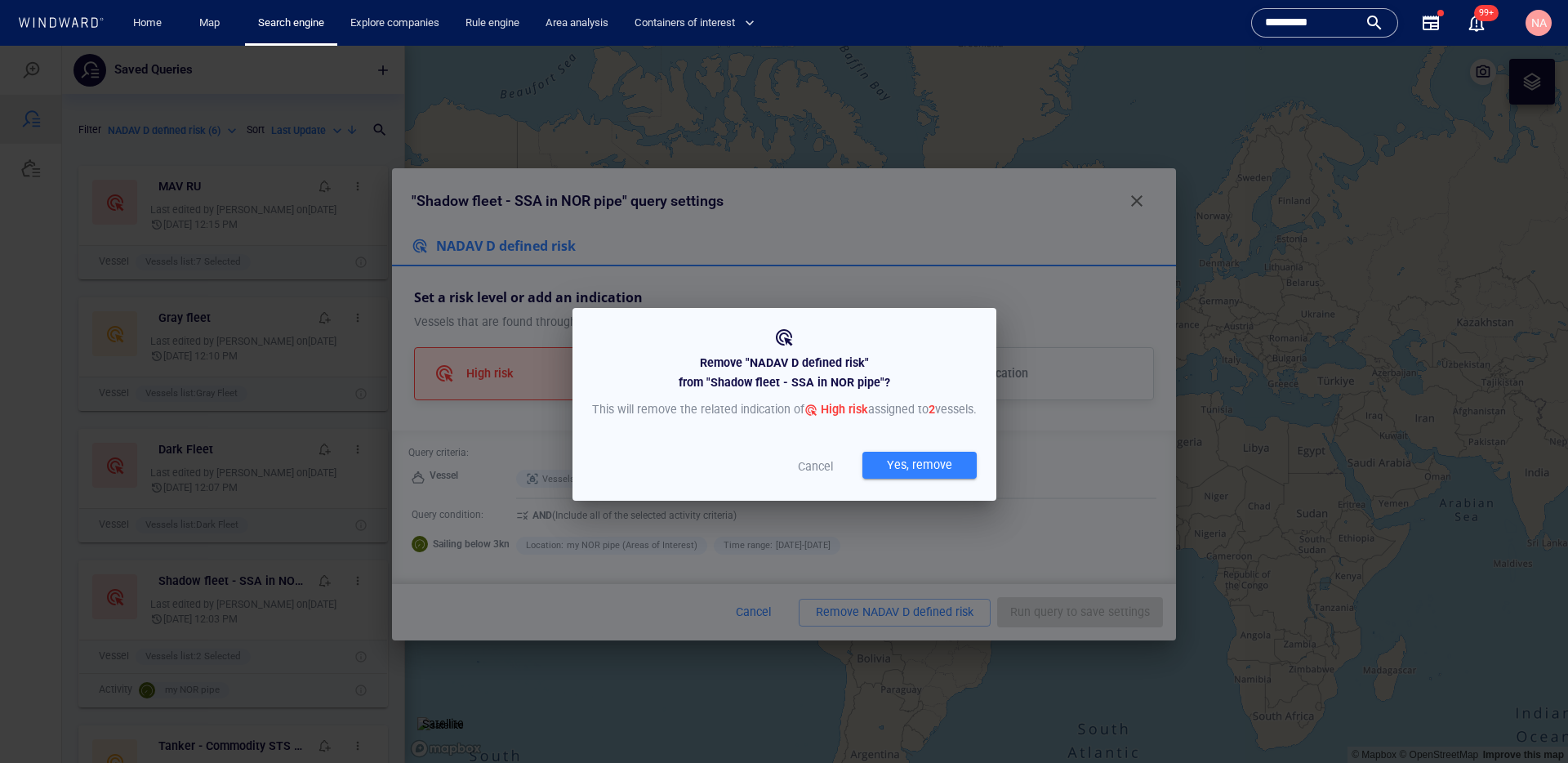
click at [884, 478] on div "Yes, remove" at bounding box center [919, 465] width 72 height 27
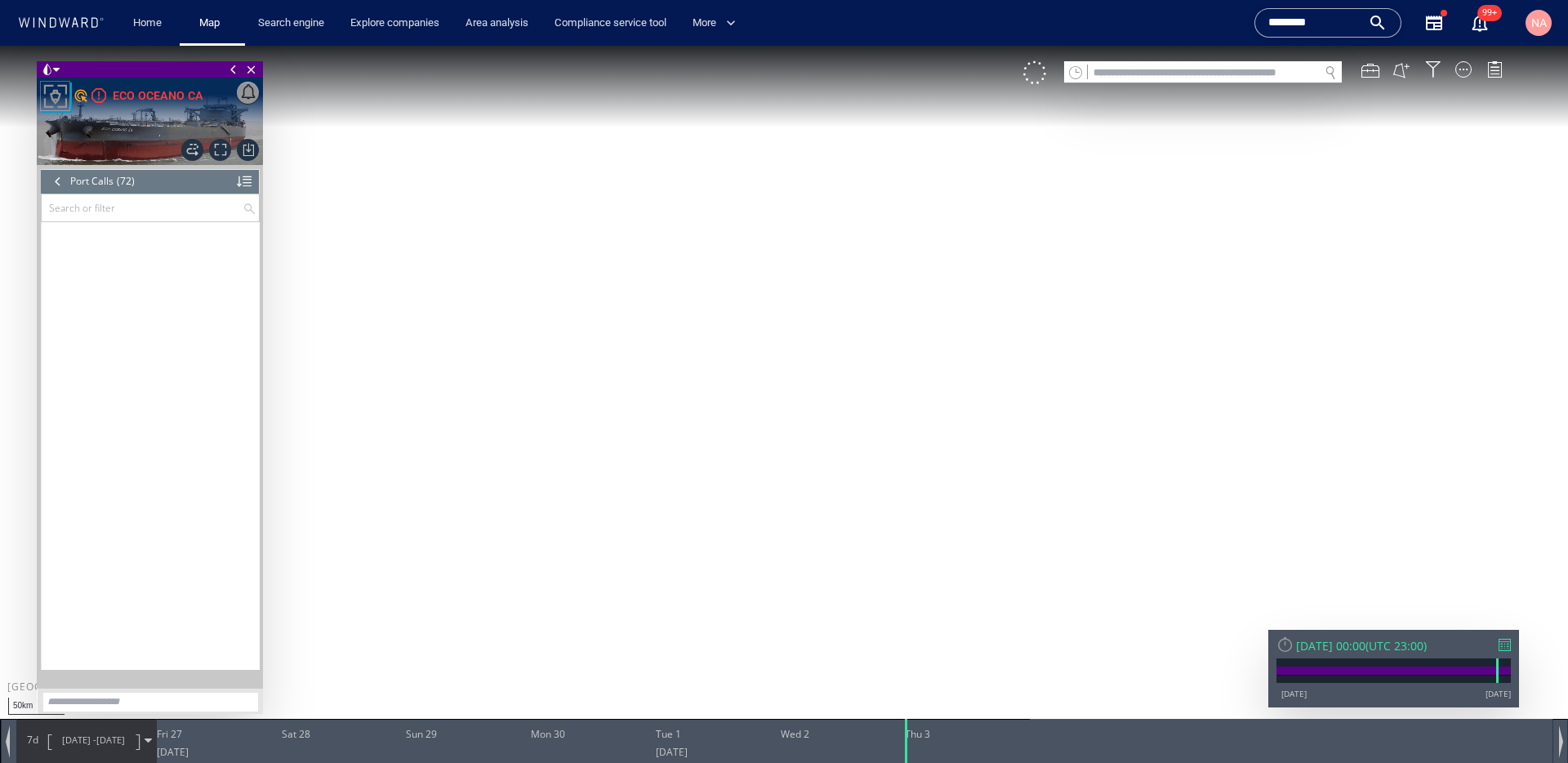
scroll to position [2805, 0]
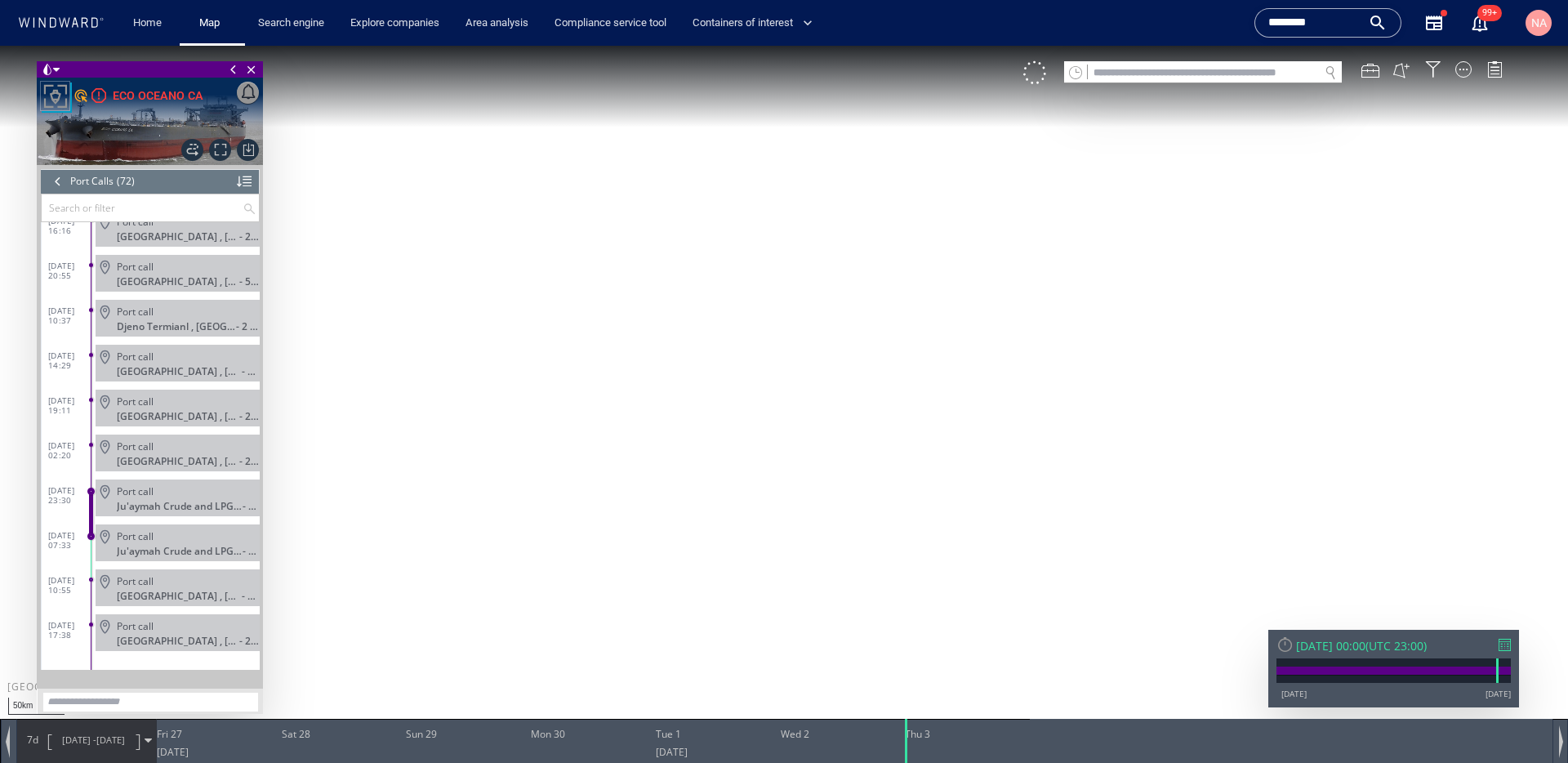
click at [1131, 66] on input "text" at bounding box center [1204, 73] width 231 height 22
paste input "*******"
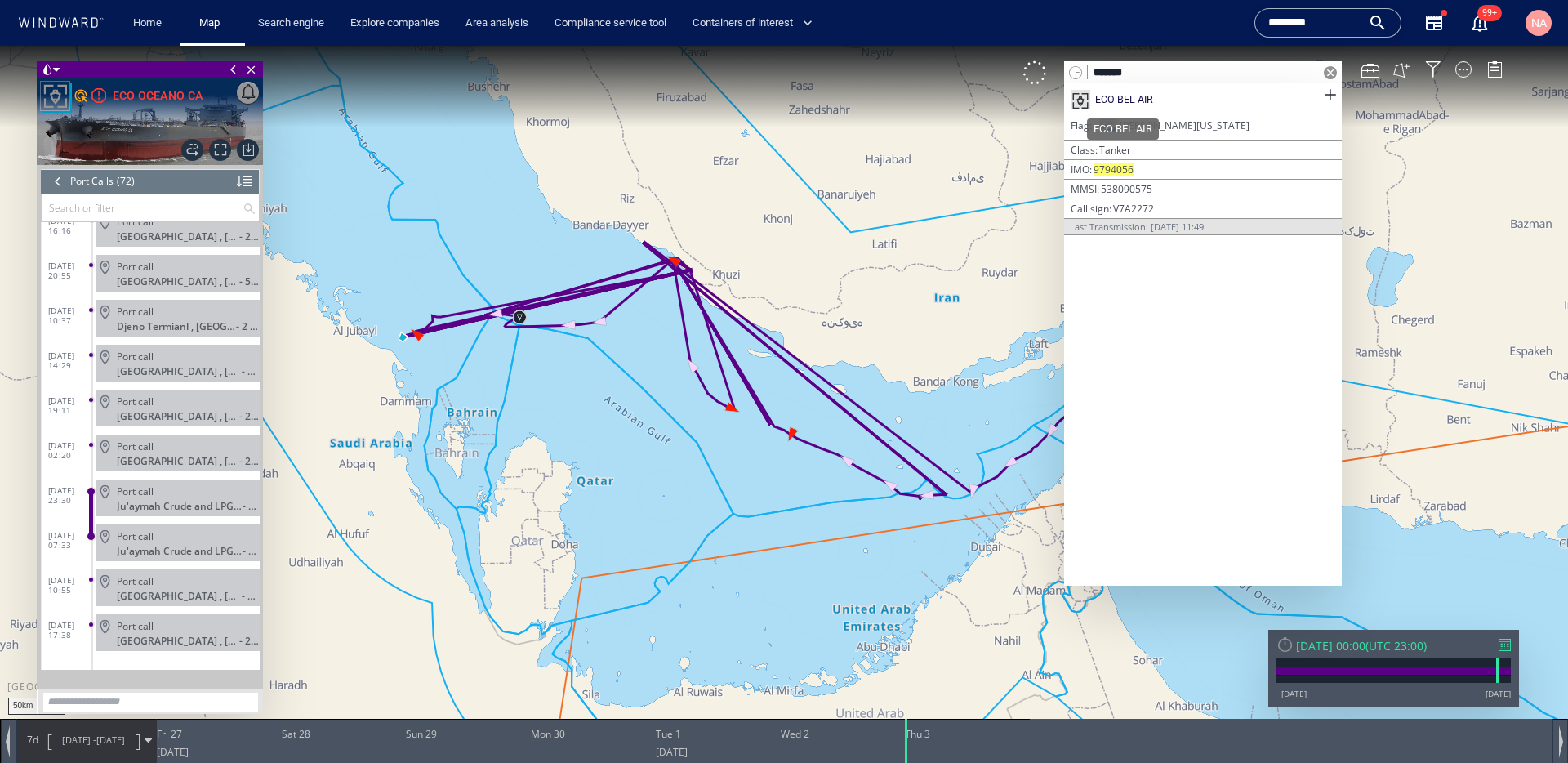
type input "*******"
click at [1140, 94] on div "ECO BEL AIR" at bounding box center [1124, 100] width 58 height 15
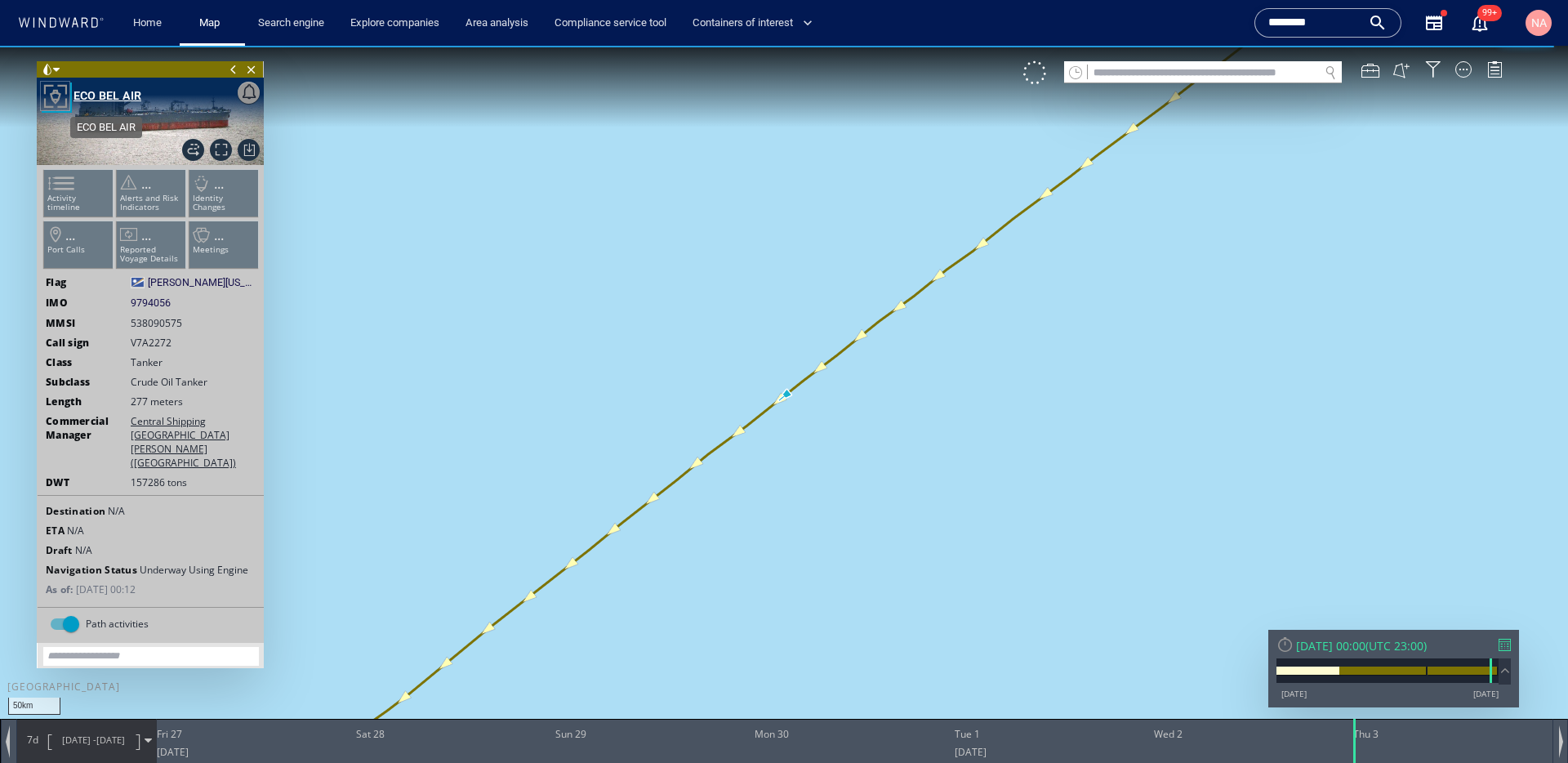
click at [105, 92] on div "ECO BEL AIR" at bounding box center [108, 95] width 68 height 20
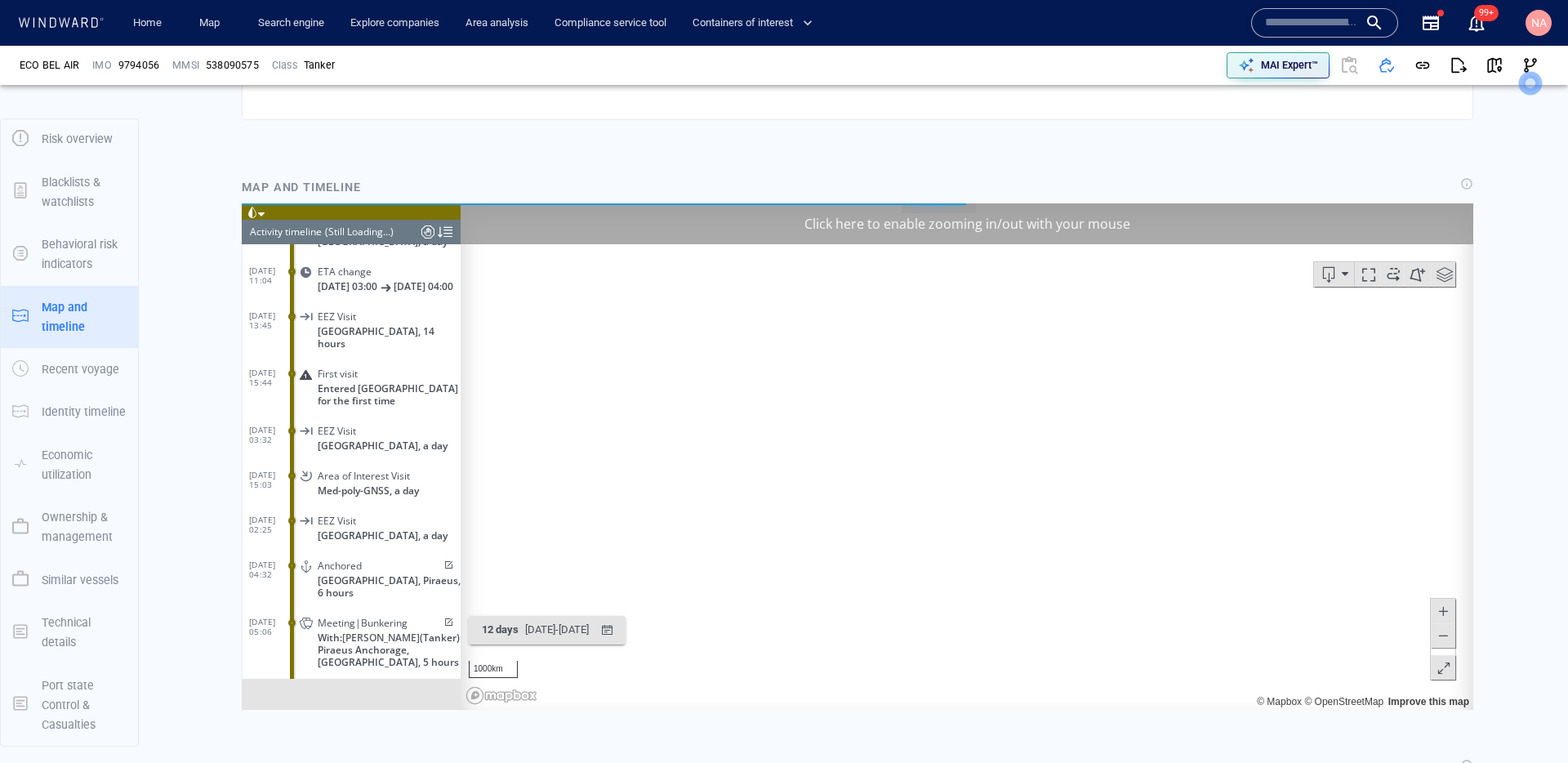
scroll to position [6127, 0]
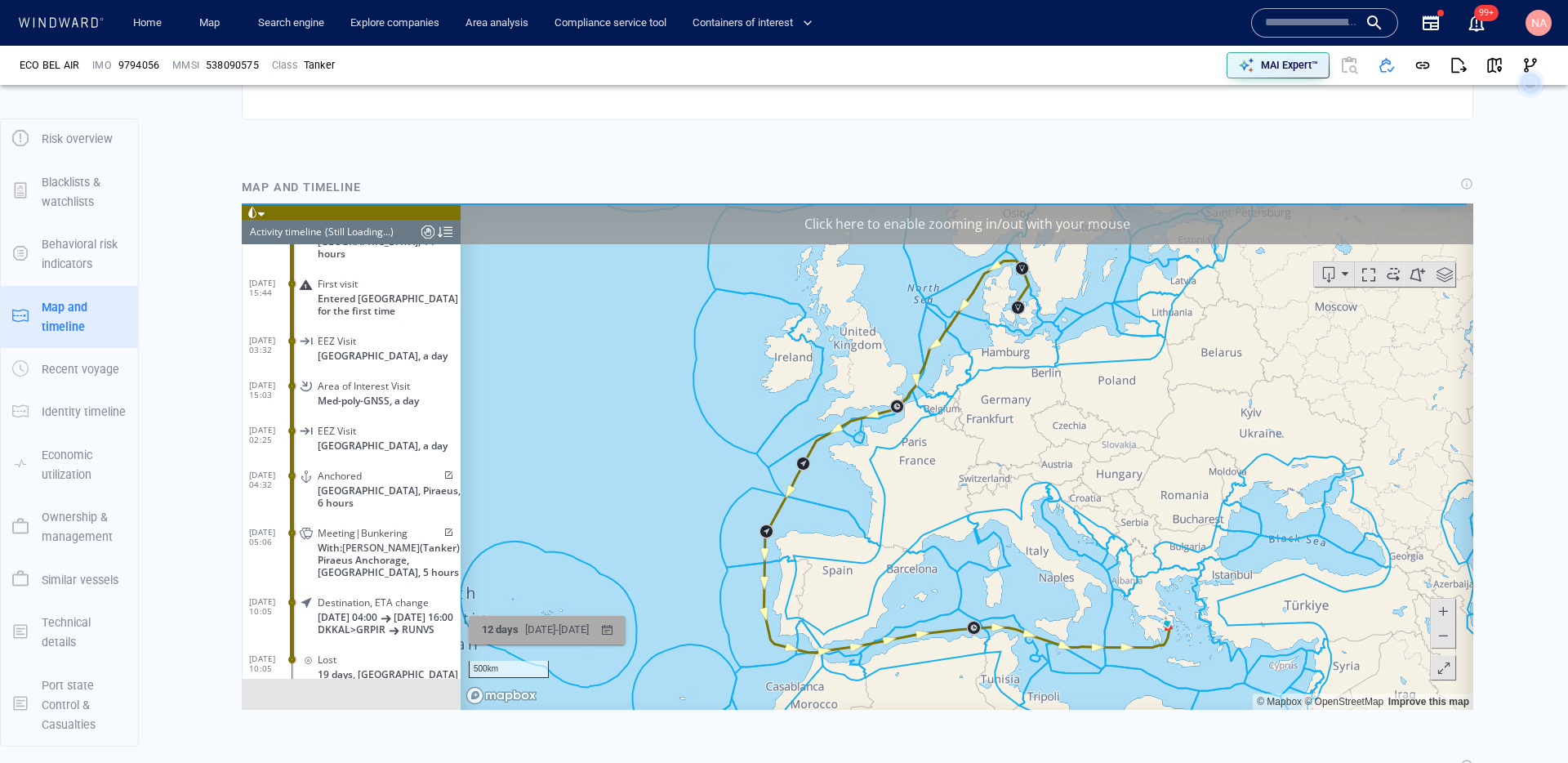
click at [512, 626] on span "12 days" at bounding box center [500, 630] width 36 height 12
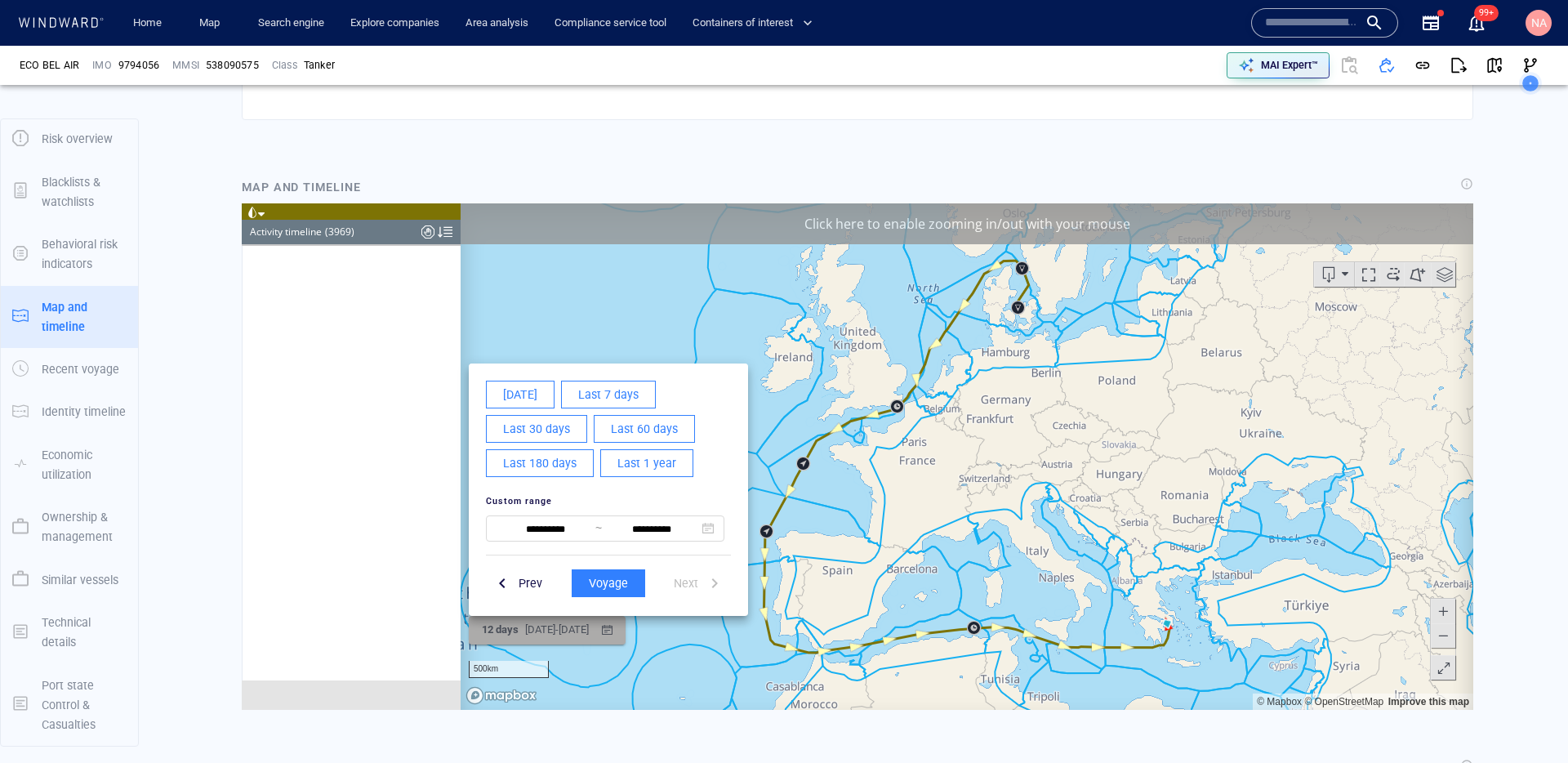
scroll to position [177945, 0]
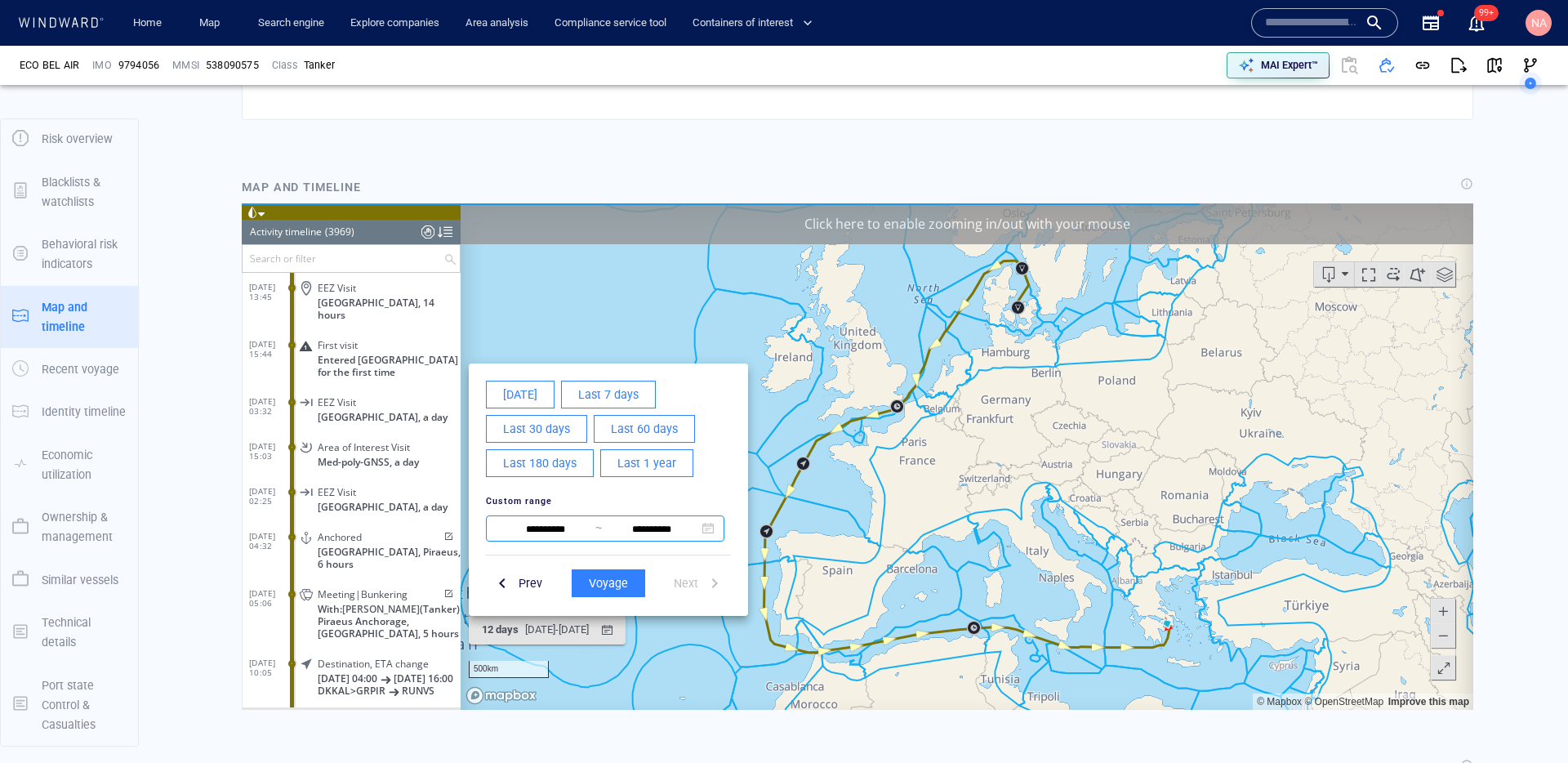
click at [529, 526] on input "**********" at bounding box center [546, 529] width 100 height 20
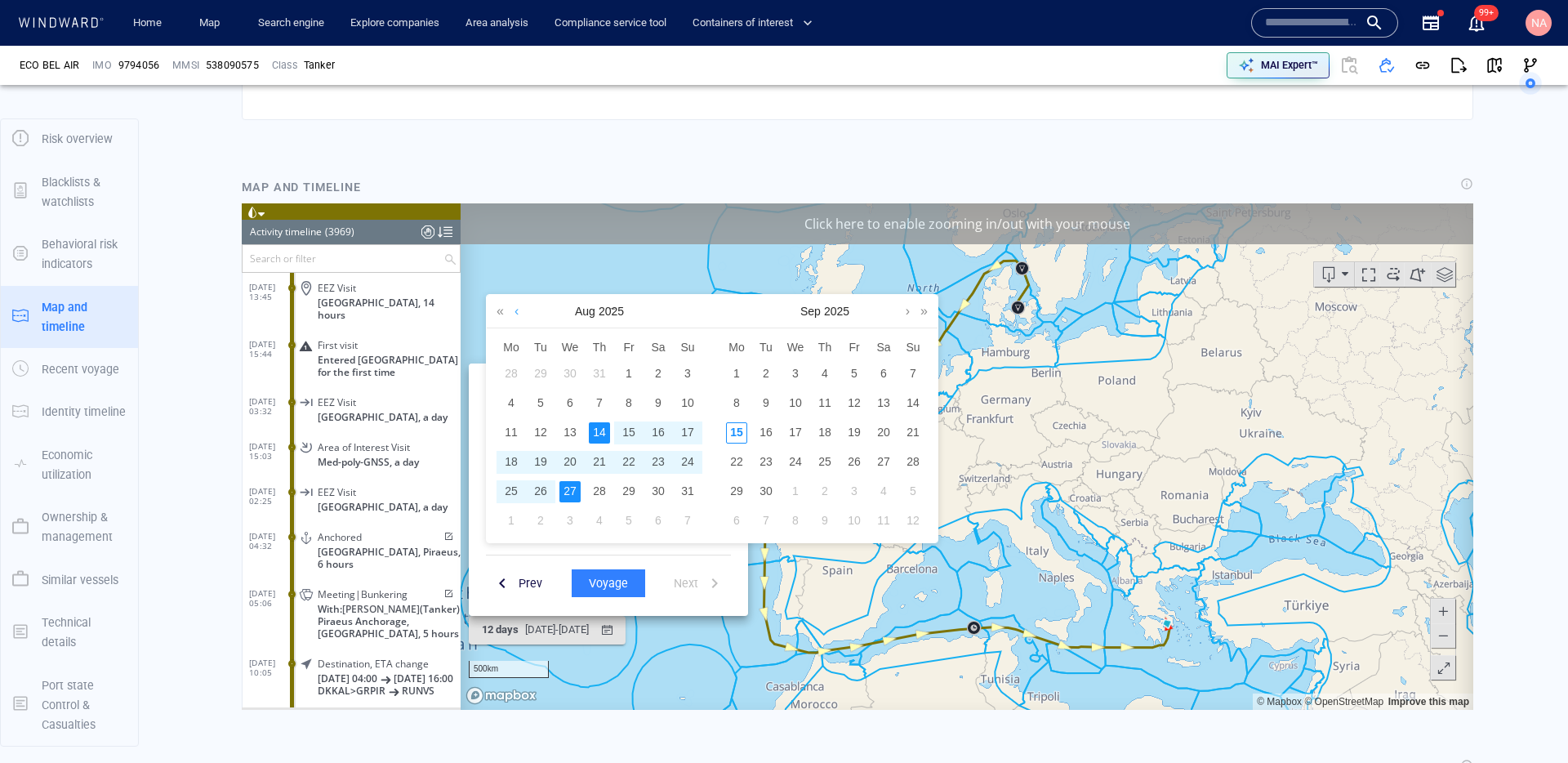
click at [519, 309] on link at bounding box center [516, 311] width 12 height 33
click at [680, 432] on div "15" at bounding box center [688, 433] width 21 height 21
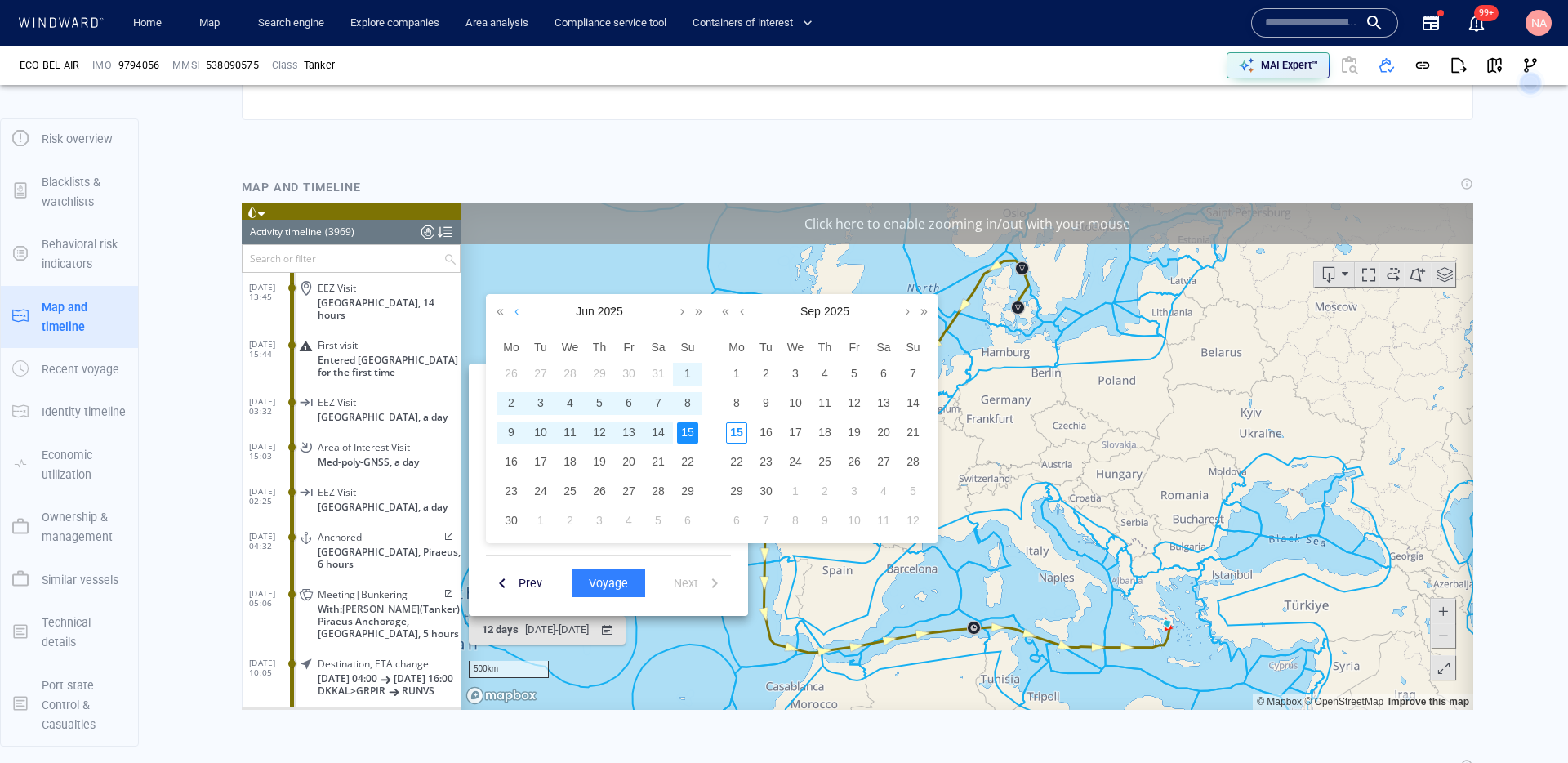
click at [516, 318] on link at bounding box center [516, 311] width 12 height 33
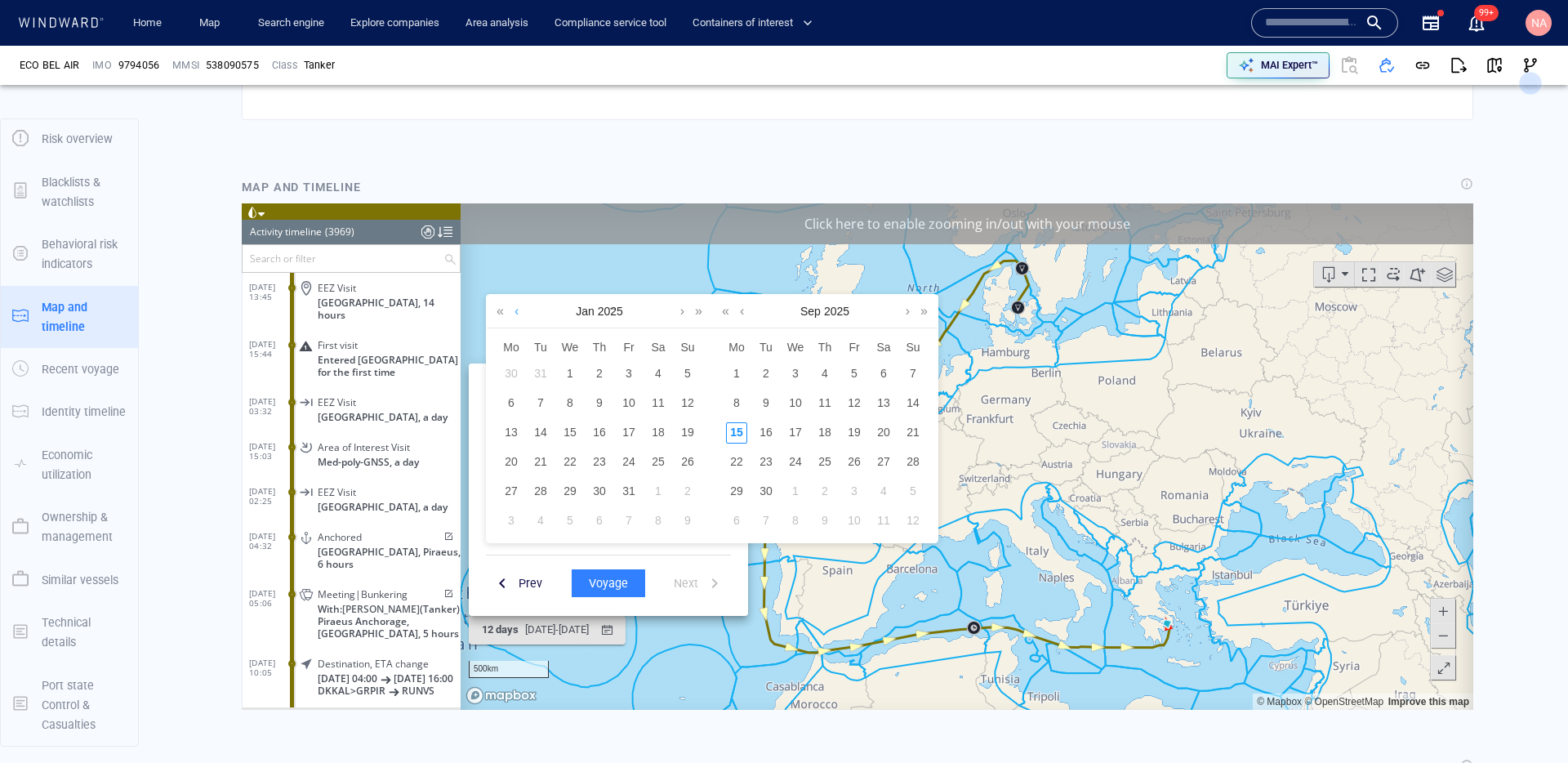
click at [516, 318] on link at bounding box center [516, 311] width 12 height 33
click at [693, 492] on div "1" at bounding box center [688, 492] width 21 height 21
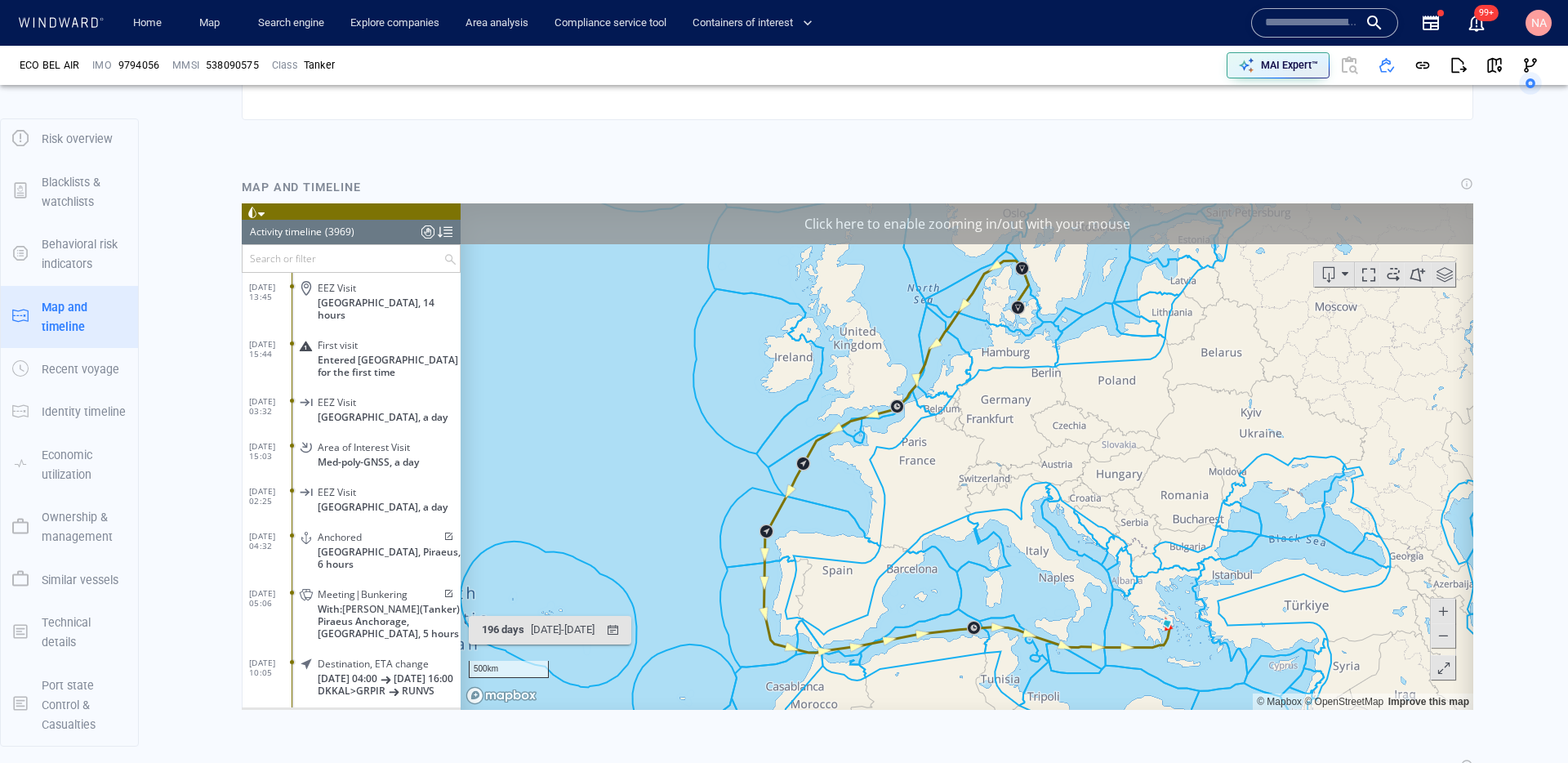
scroll to position [178035, 0]
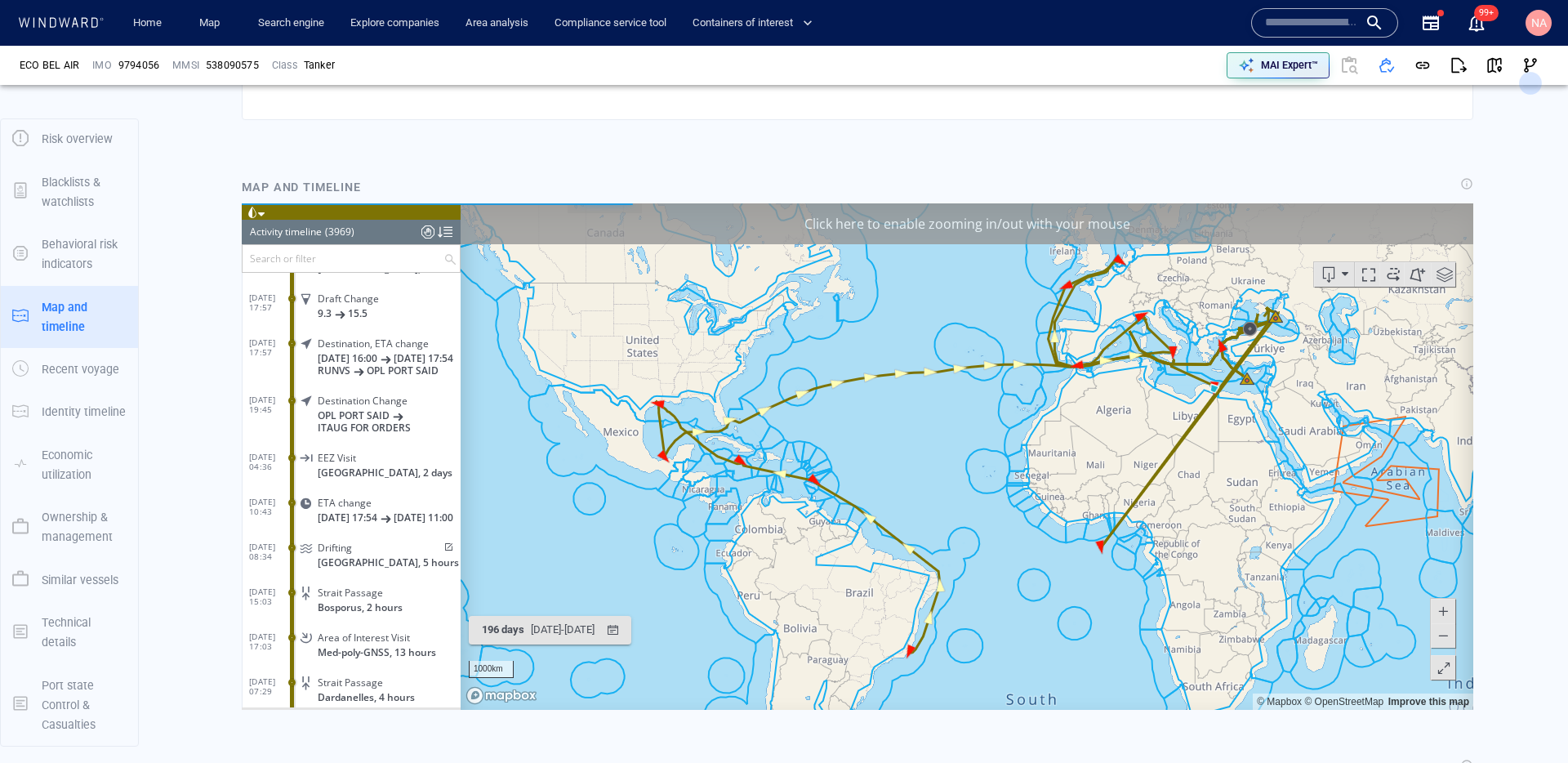
scroll to position [167378, 0]
